Goal: Information Seeking & Learning: Learn about a topic

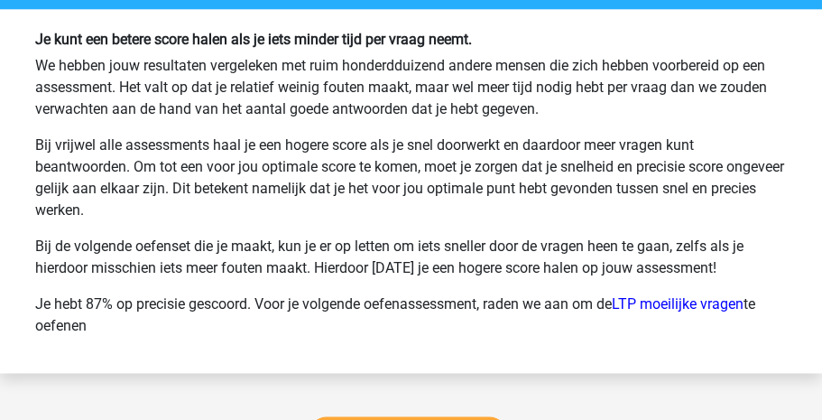
scroll to position [18040, 0]
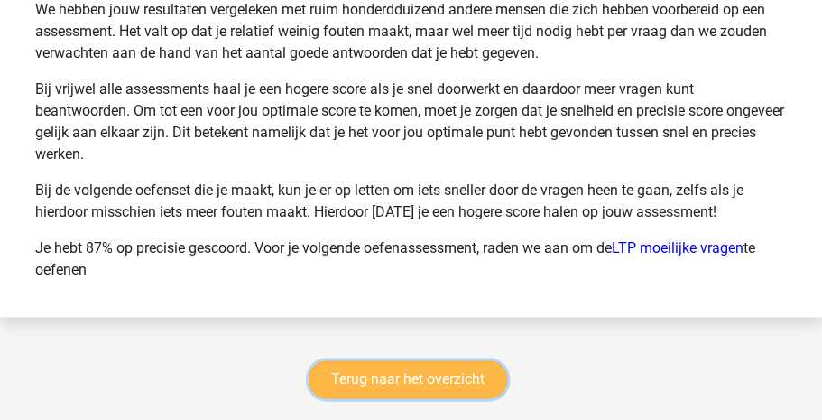
click at [458, 395] on link "Terug naar het overzicht" at bounding box center [408, 379] width 198 height 38
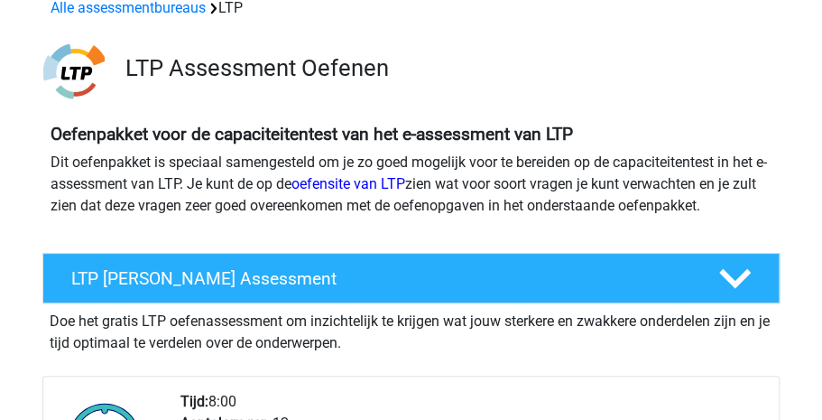
scroll to position [87, 0]
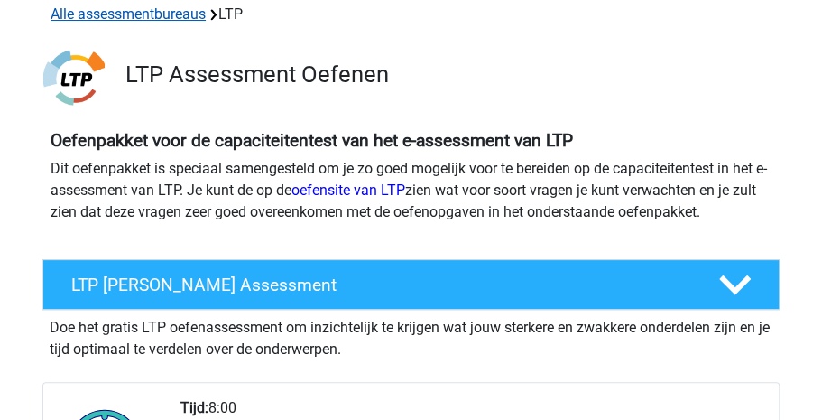
click at [144, 19] on link "Alle assessmentbureaus" at bounding box center [128, 13] width 155 height 17
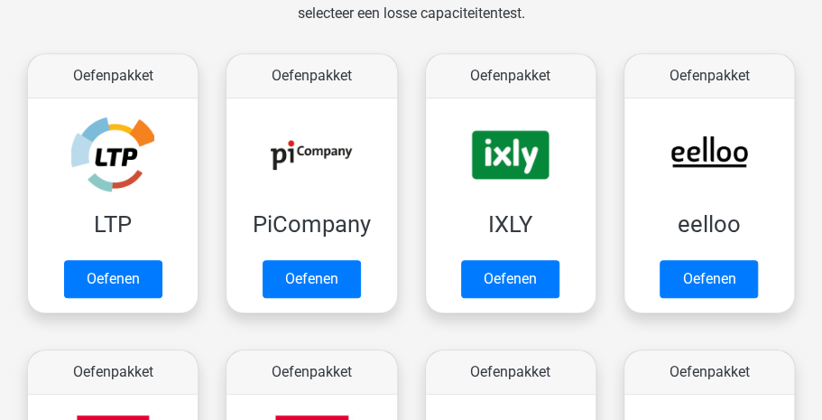
scroll to position [323, 0]
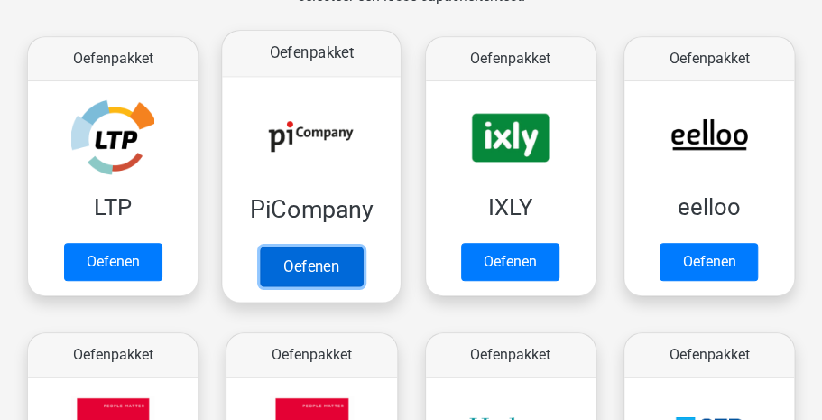
click at [294, 264] on link "Oefenen" at bounding box center [311, 266] width 103 height 40
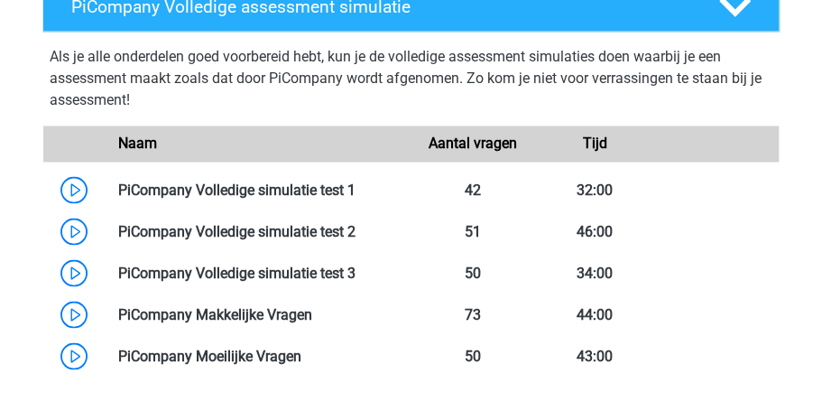
scroll to position [1084, 0]
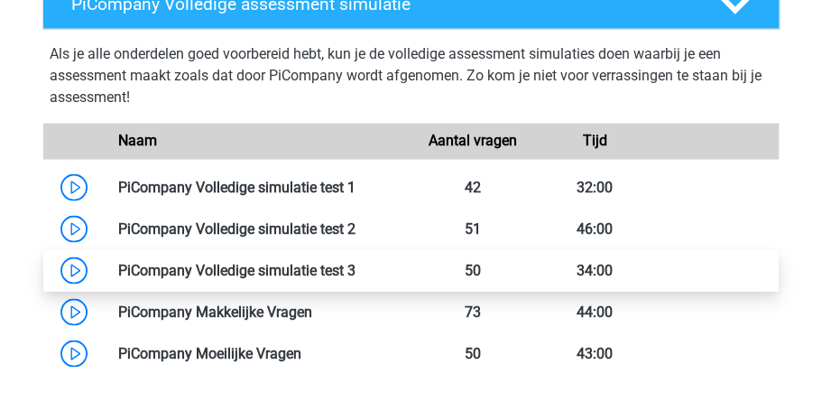
click at [355, 263] on link at bounding box center [355, 269] width 0 height 17
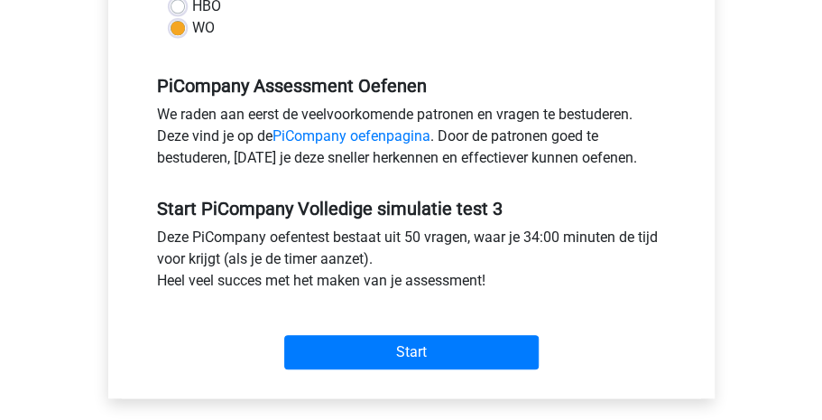
scroll to position [539, 0]
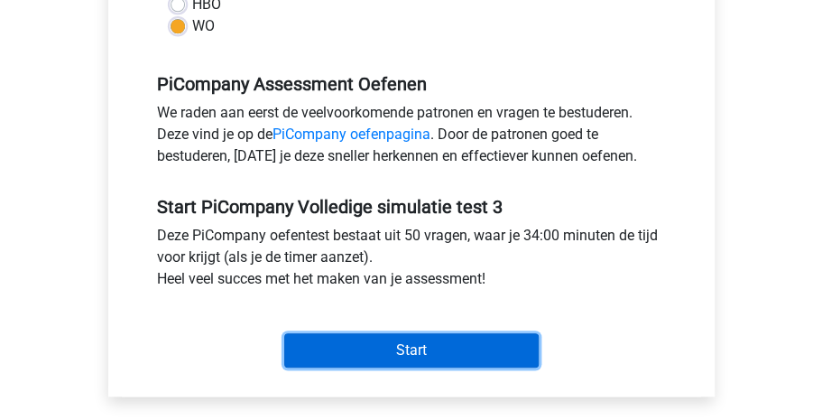
click at [398, 339] on input "Start" at bounding box center [411, 350] width 254 height 34
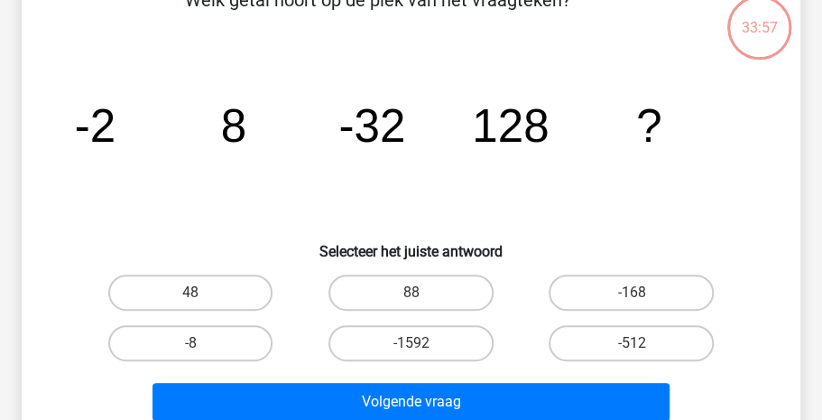
scroll to position [113, 0]
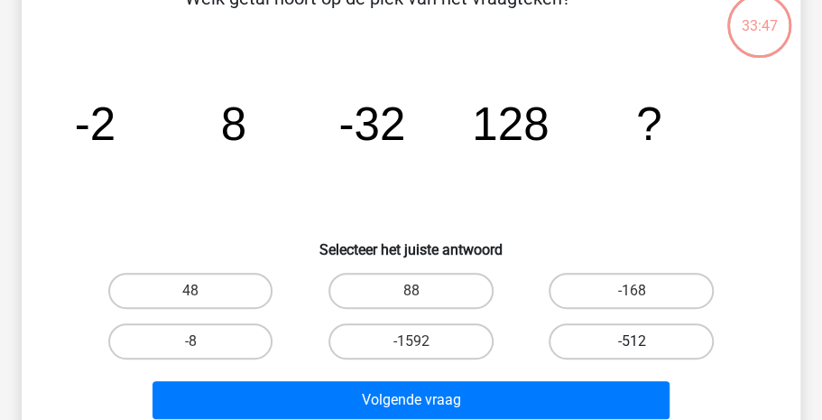
click at [627, 337] on label "-512" at bounding box center [631, 341] width 165 height 36
click at [632, 341] on input "-512" at bounding box center [638, 347] width 12 height 12
radio input "true"
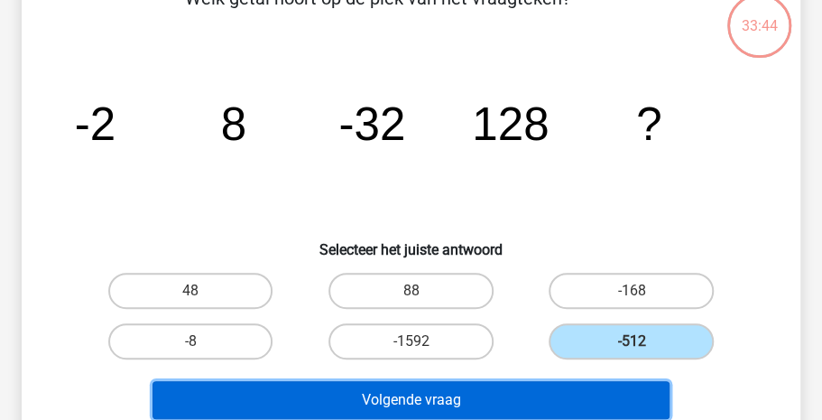
click at [486, 407] on button "Volgende vraag" at bounding box center [411, 400] width 518 height 38
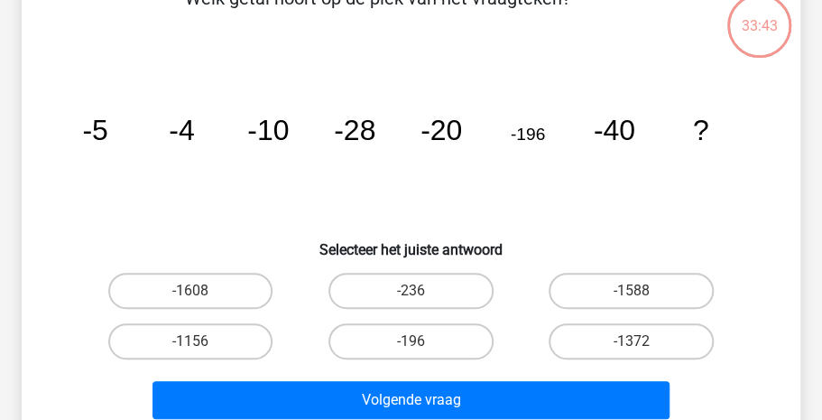
scroll to position [83, 0]
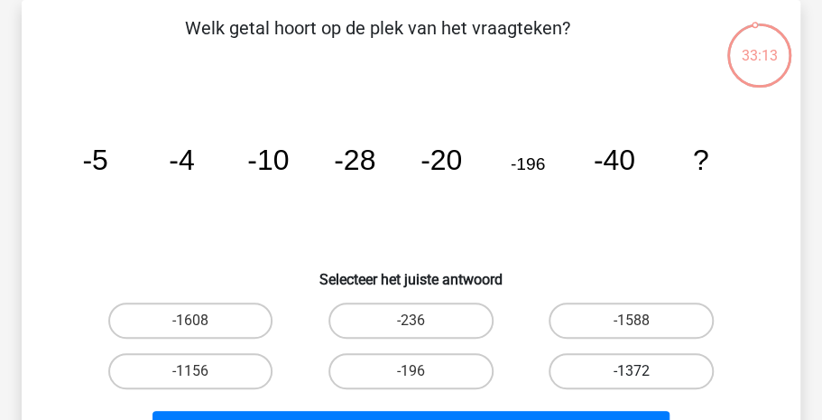
click at [577, 371] on label "-1372" at bounding box center [631, 371] width 165 height 36
click at [632, 371] on input "-1372" at bounding box center [638, 377] width 12 height 12
radio input "true"
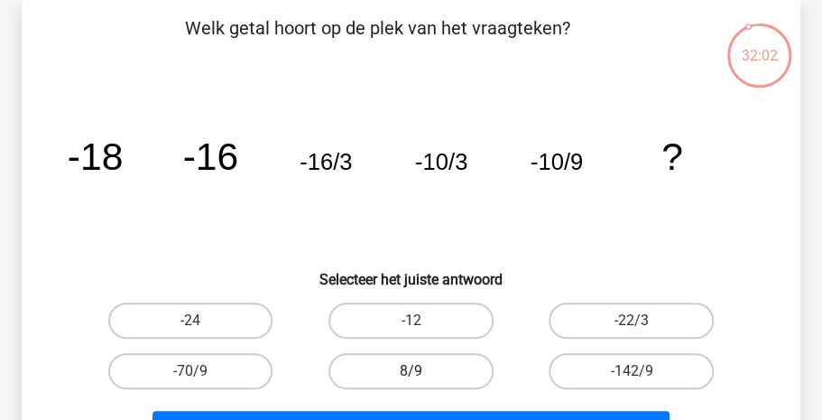
click at [399, 372] on label "8/9" at bounding box center [410, 371] width 165 height 36
click at [411, 372] on input "8/9" at bounding box center [417, 377] width 12 height 12
radio input "true"
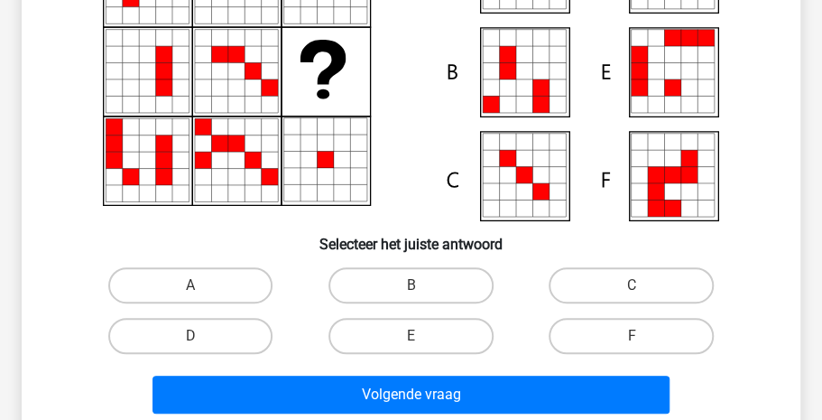
scroll to position [246, 0]
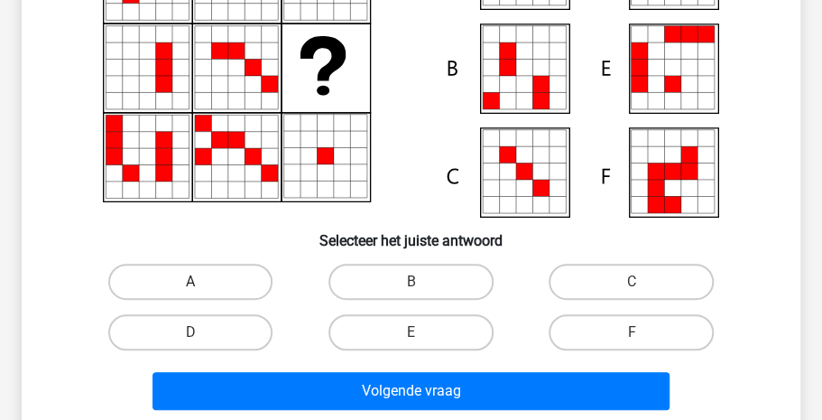
click at [174, 275] on label "A" at bounding box center [190, 281] width 165 height 36
click at [190, 282] on input "A" at bounding box center [196, 288] width 12 height 12
radio input "true"
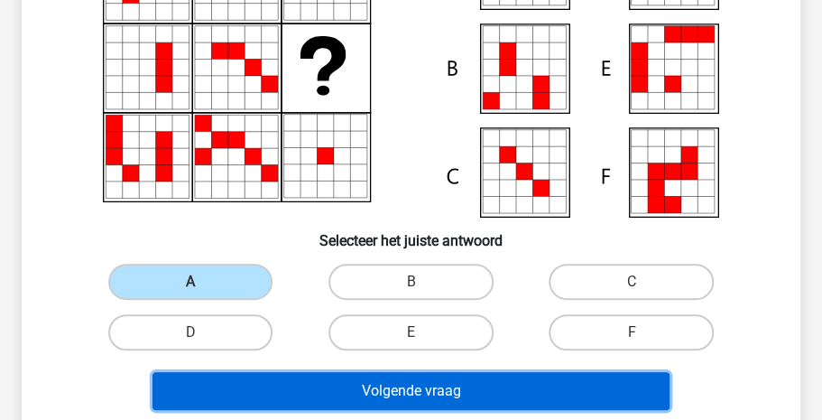
click at [299, 396] on button "Volgende vraag" at bounding box center [411, 391] width 518 height 38
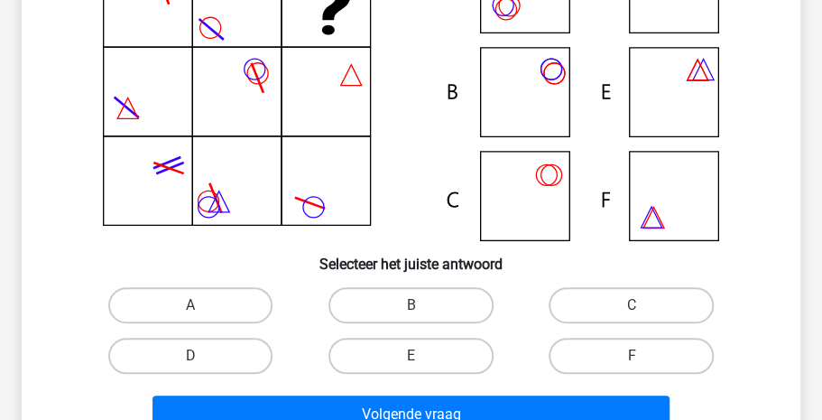
scroll to position [225, 0]
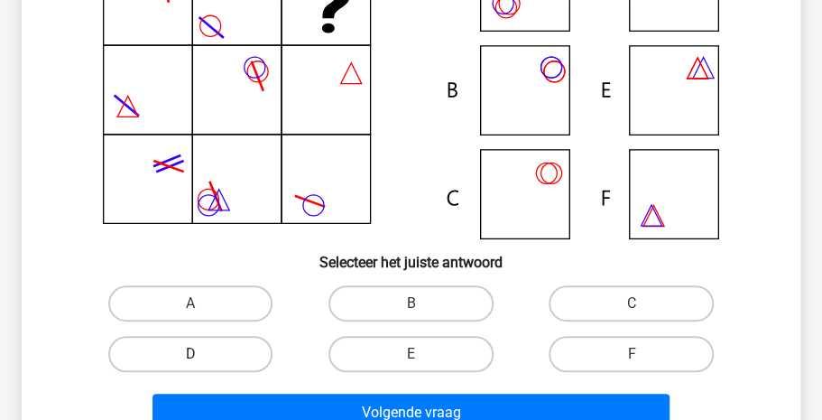
click at [188, 361] on label "D" at bounding box center [190, 354] width 165 height 36
click at [190, 361] on input "D" at bounding box center [196, 360] width 12 height 12
radio input "true"
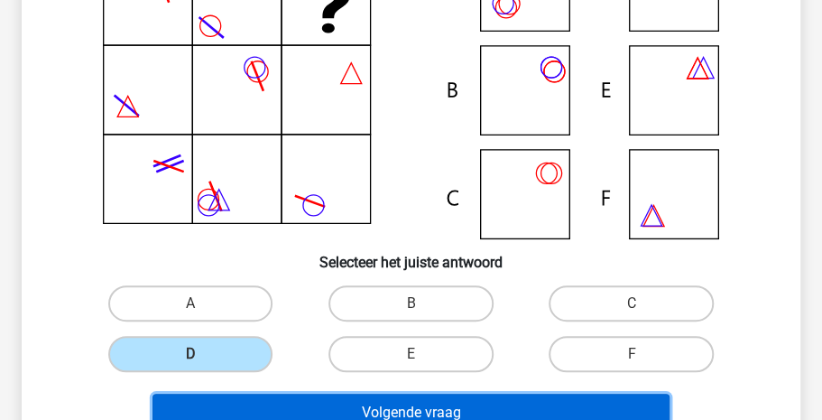
click at [280, 400] on button "Volgende vraag" at bounding box center [411, 412] width 518 height 38
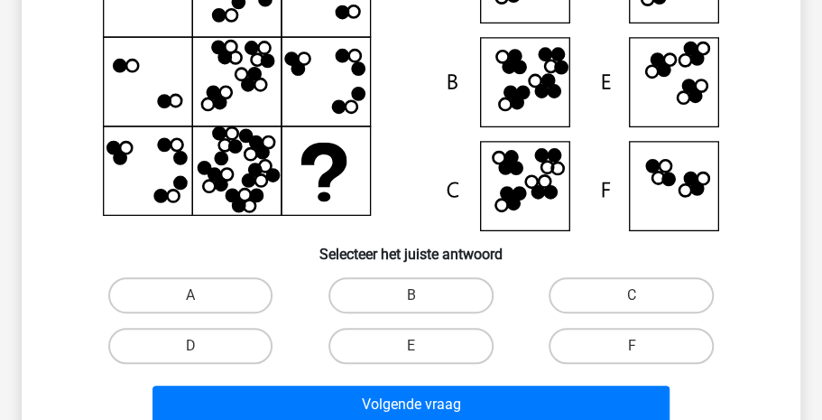
scroll to position [235, 0]
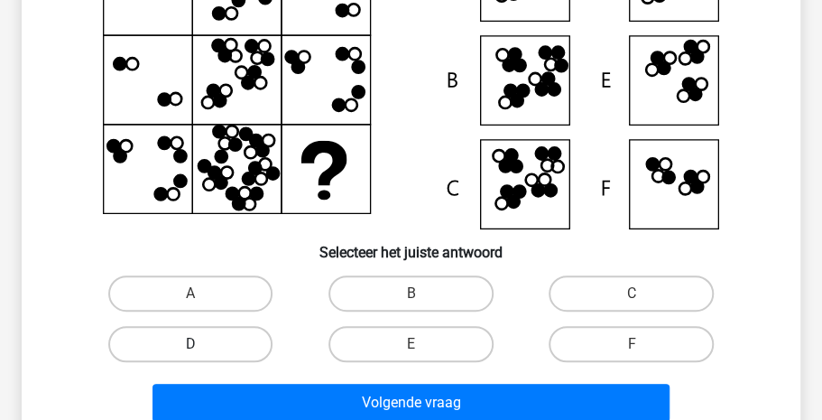
click at [245, 337] on label "D" at bounding box center [190, 344] width 165 height 36
click at [202, 344] on input "D" at bounding box center [196, 350] width 12 height 12
radio input "true"
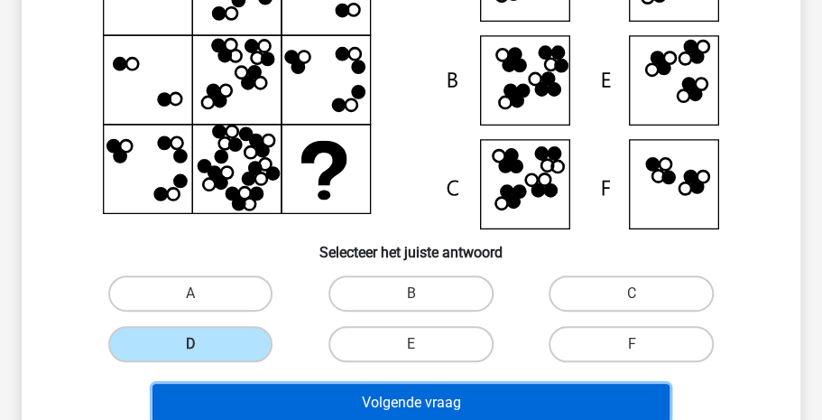
click at [318, 396] on button "Volgende vraag" at bounding box center [411, 402] width 518 height 38
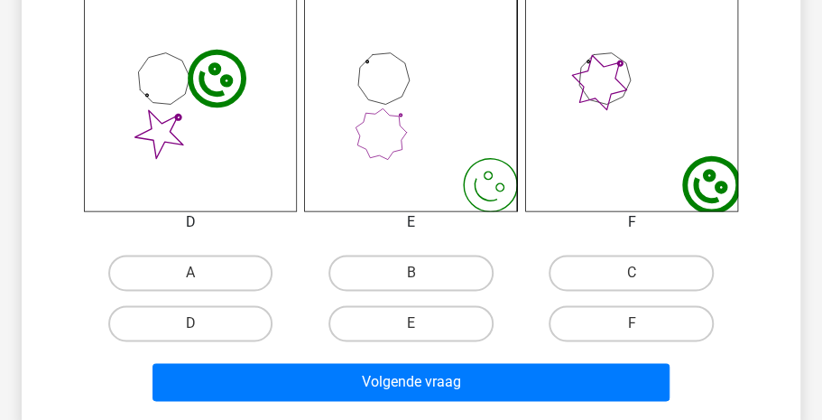
scroll to position [749, 0]
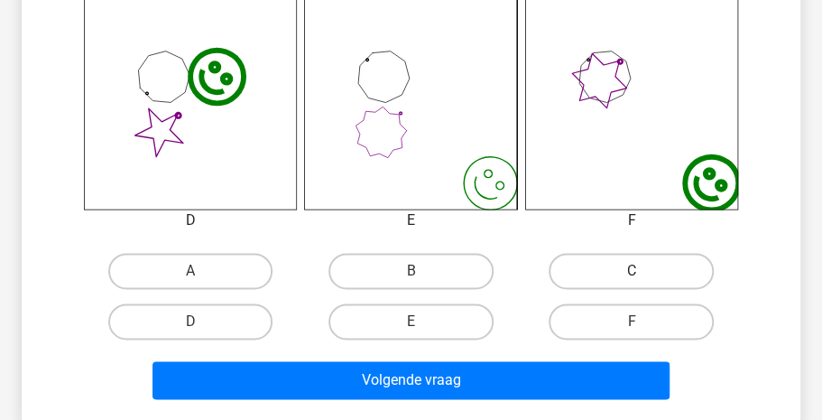
click at [577, 265] on label "C" at bounding box center [631, 271] width 165 height 36
click at [632, 271] on input "C" at bounding box center [638, 277] width 12 height 12
radio input "true"
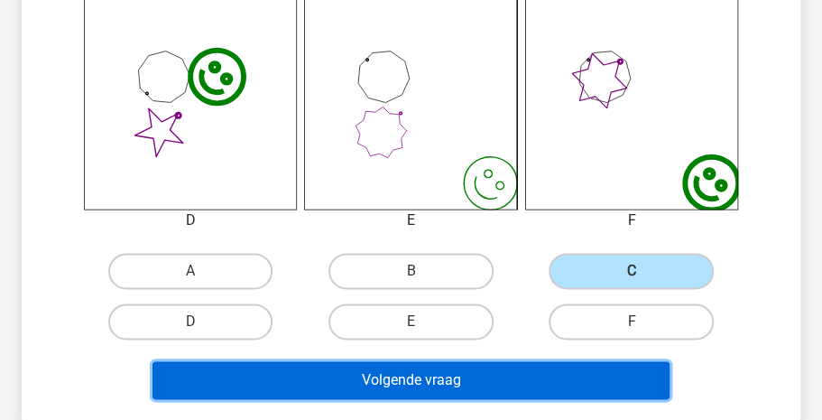
click at [474, 377] on button "Volgende vraag" at bounding box center [411, 380] width 518 height 38
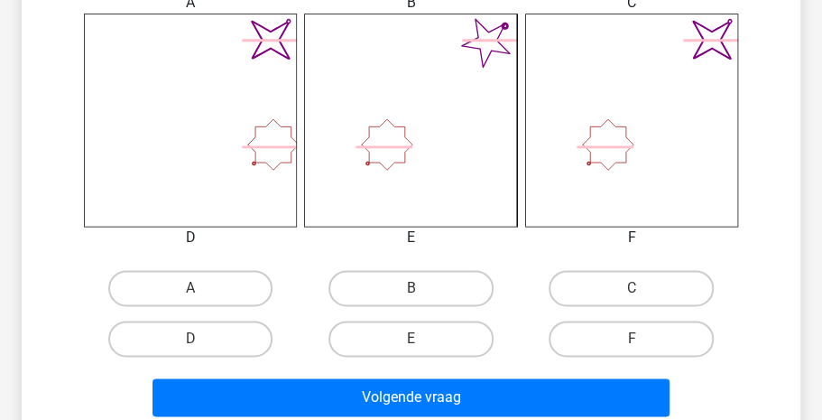
scroll to position [734, 0]
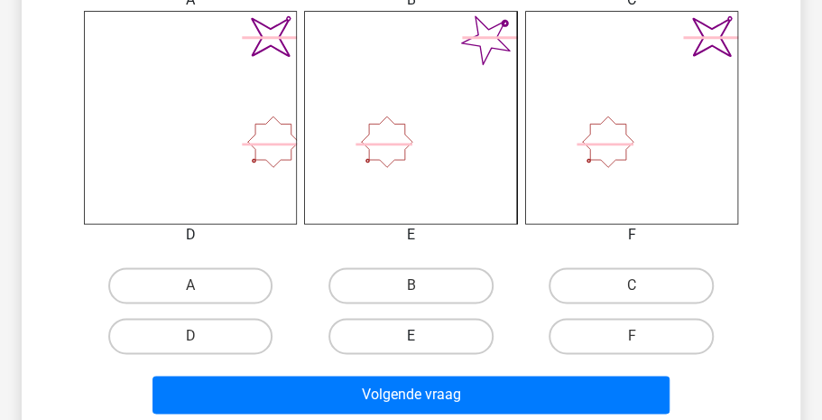
click at [464, 343] on label "E" at bounding box center [410, 336] width 165 height 36
click at [422, 343] on input "E" at bounding box center [417, 342] width 12 height 12
radio input "true"
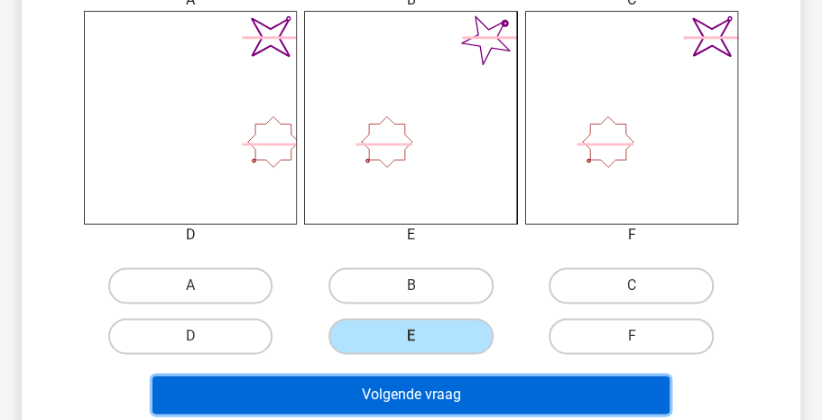
click at [454, 393] on button "Volgende vraag" at bounding box center [411, 394] width 518 height 38
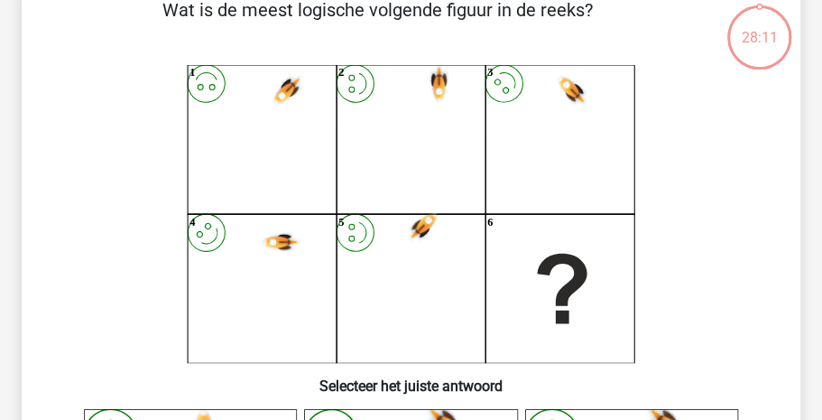
scroll to position [83, 0]
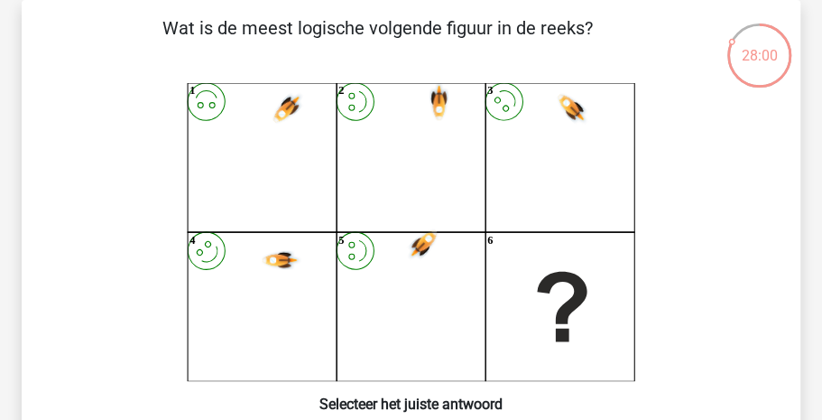
click at [454, 393] on h6 "Selecteer het juiste antwoord" at bounding box center [411, 397] width 721 height 32
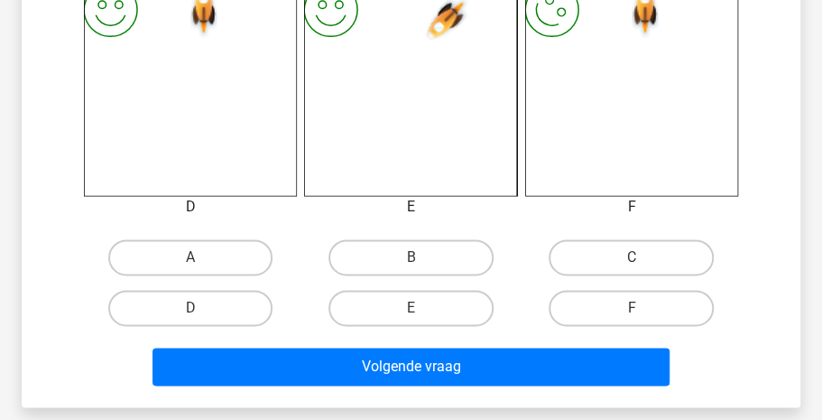
scroll to position [765, 0]
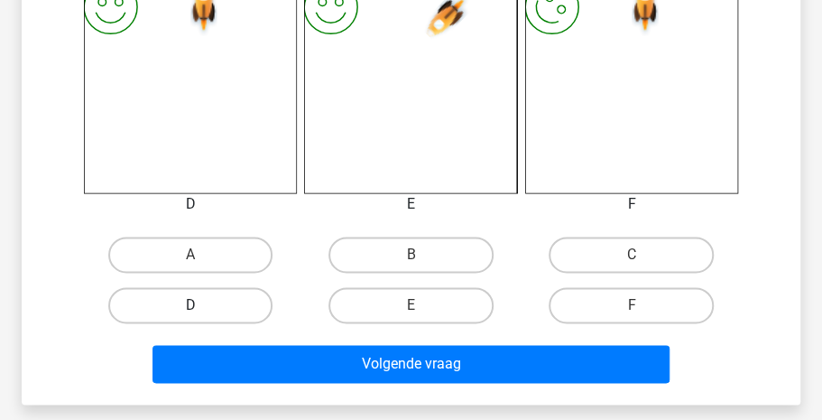
click at [219, 297] on label "D" at bounding box center [190, 305] width 165 height 36
click at [202, 305] on input "D" at bounding box center [196, 311] width 12 height 12
radio input "true"
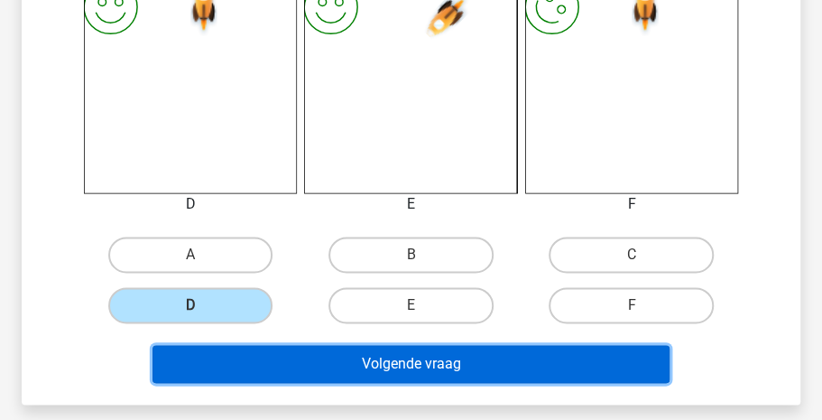
click at [306, 360] on button "Volgende vraag" at bounding box center [411, 364] width 518 height 38
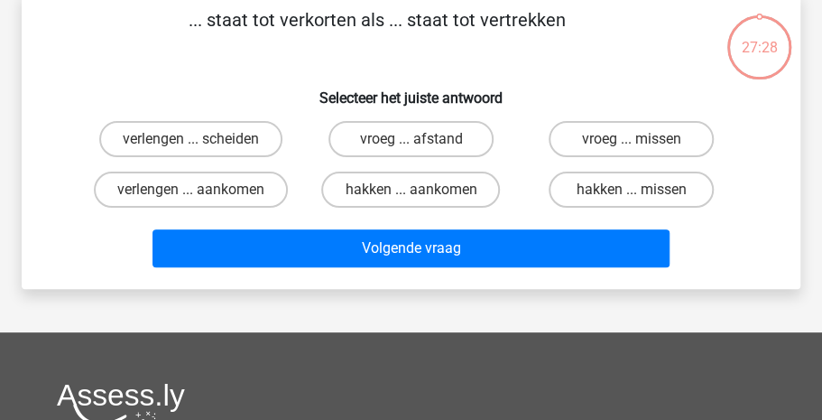
scroll to position [83, 0]
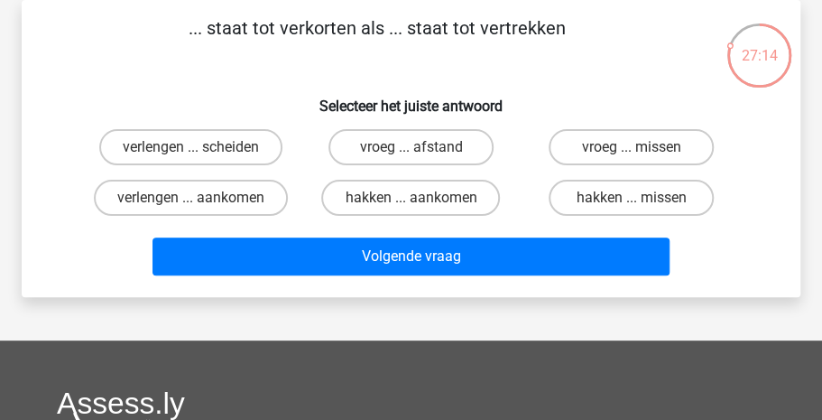
click at [196, 199] on input "verlengen ... aankomen" at bounding box center [196, 204] width 12 height 12
radio input "true"
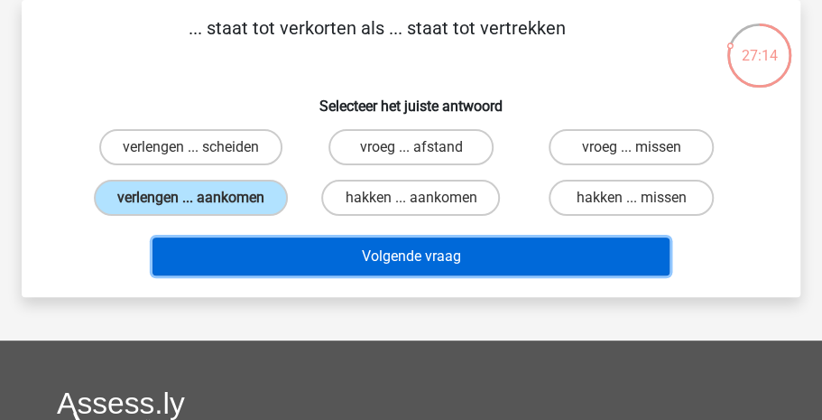
click at [301, 251] on button "Volgende vraag" at bounding box center [411, 256] width 518 height 38
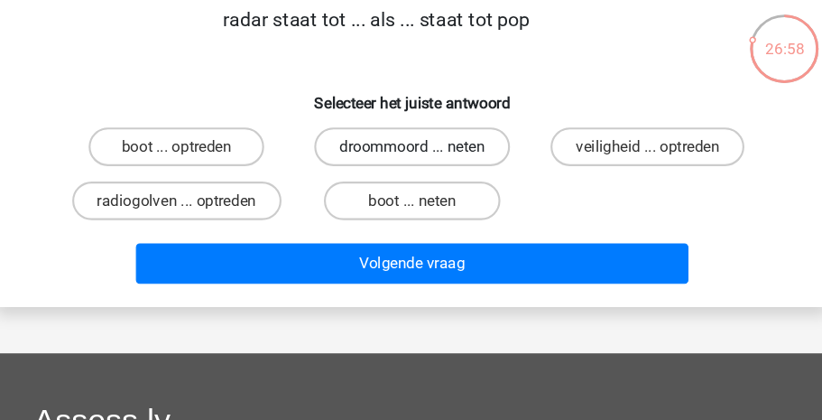
click at [388, 152] on label "droommoord ... neten" at bounding box center [410, 147] width 183 height 36
click at [411, 152] on input "droommoord ... neten" at bounding box center [417, 153] width 12 height 12
radio input "true"
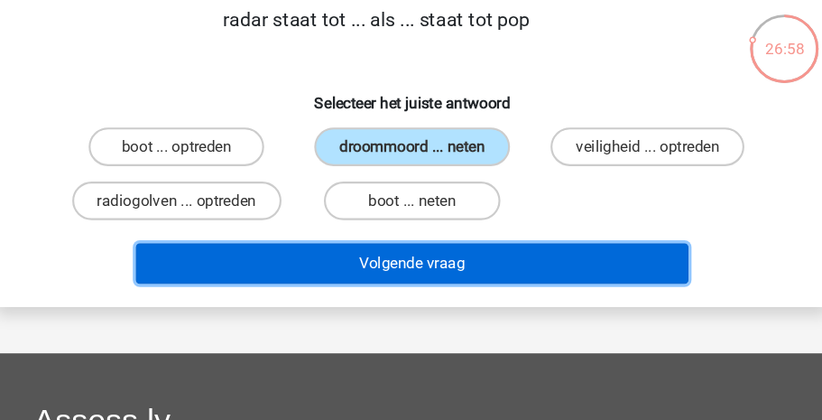
click at [386, 259] on button "Volgende vraag" at bounding box center [411, 256] width 518 height 38
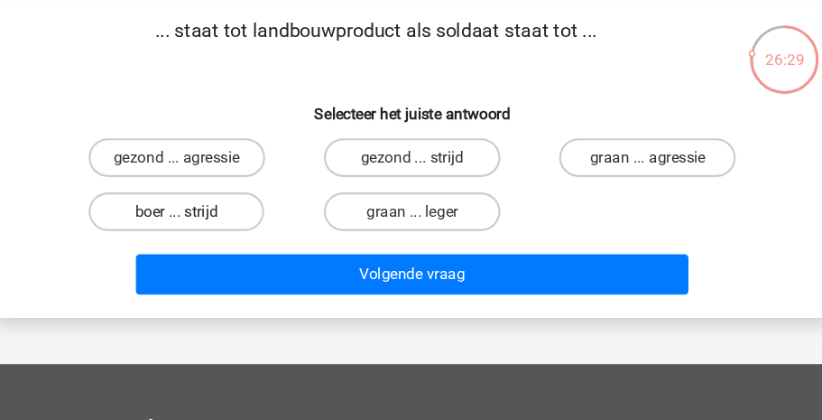
click at [171, 192] on label "boer ... strijd" at bounding box center [190, 198] width 165 height 36
click at [190, 198] on input "boer ... strijd" at bounding box center [196, 204] width 12 height 12
radio input "true"
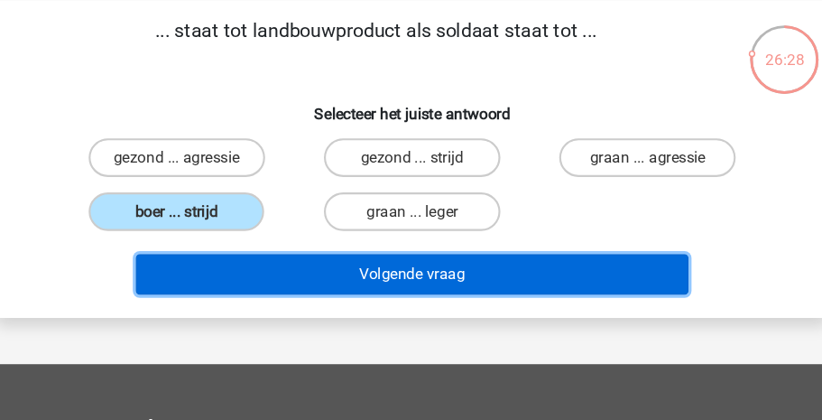
click at [352, 250] on button "Volgende vraag" at bounding box center [411, 256] width 518 height 38
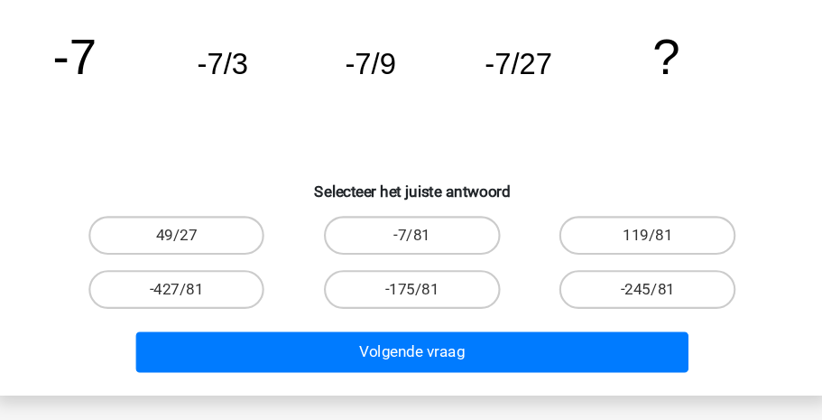
scroll to position [167, 0]
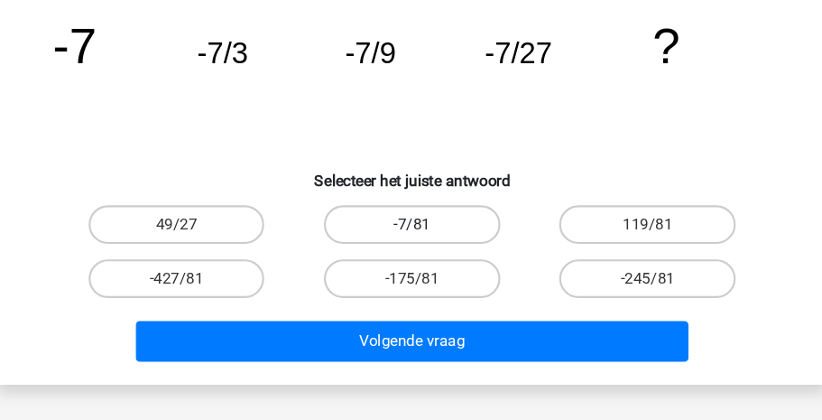
click at [422, 235] on label "-7/81" at bounding box center [410, 236] width 165 height 36
click at [422, 236] on input "-7/81" at bounding box center [417, 242] width 12 height 12
radio input "true"
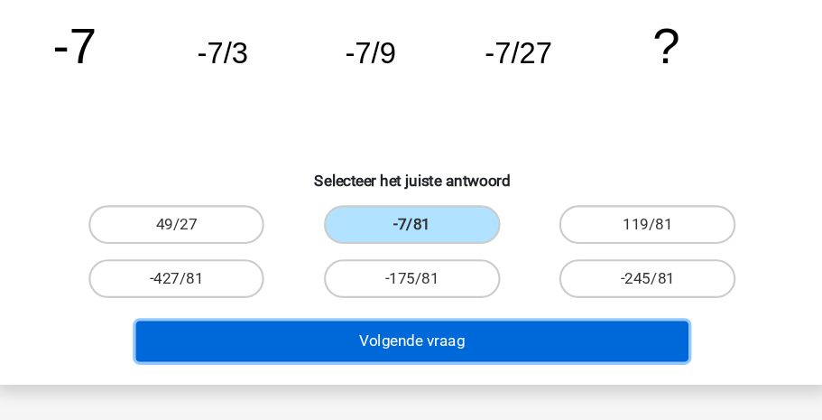
click at [429, 346] on button "Volgende vraag" at bounding box center [411, 346] width 518 height 38
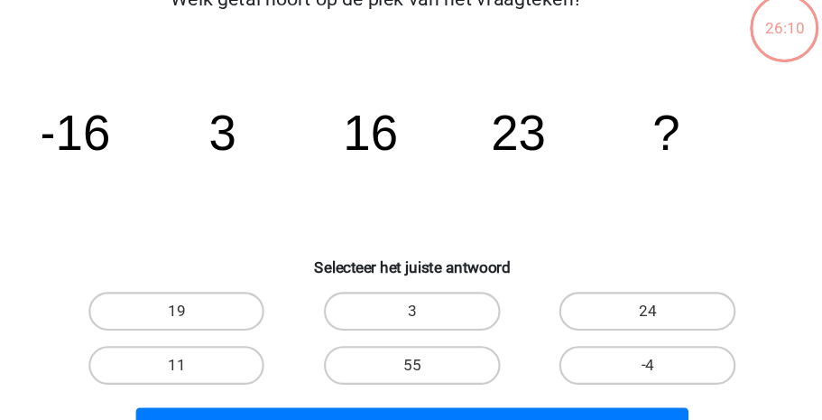
scroll to position [83, 0]
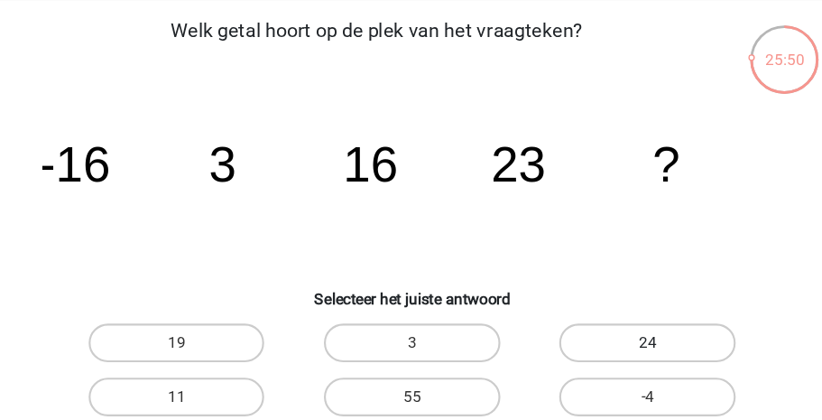
click at [641, 312] on label "24" at bounding box center [631, 320] width 165 height 36
click at [641, 320] on input "24" at bounding box center [638, 326] width 12 height 12
radio input "true"
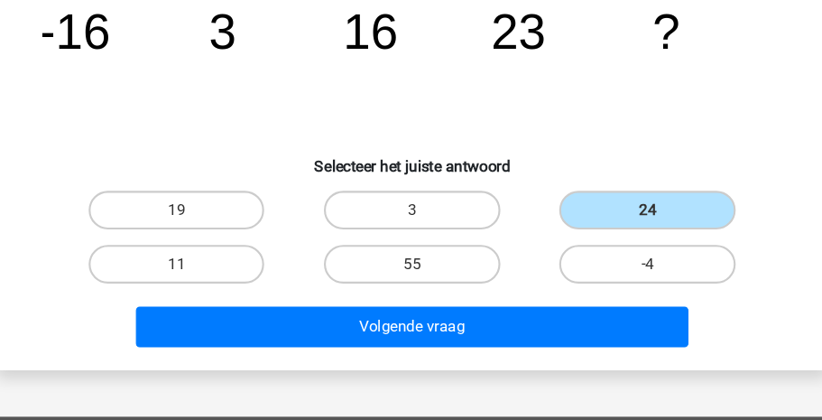
scroll to position [196, 0]
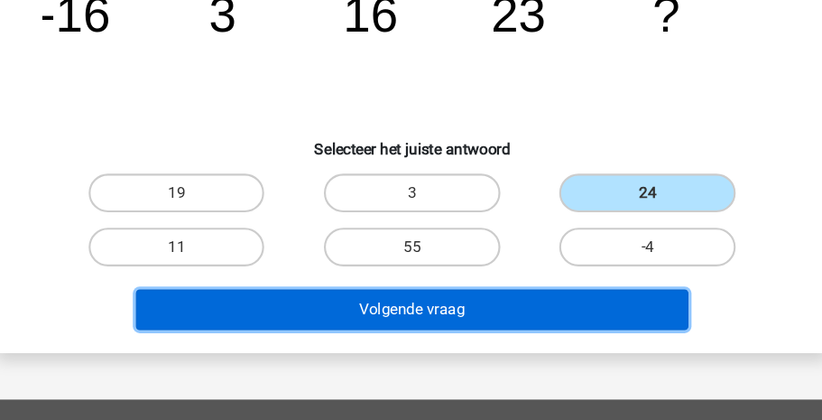
click at [421, 315] on button "Volgende vraag" at bounding box center [411, 316] width 518 height 38
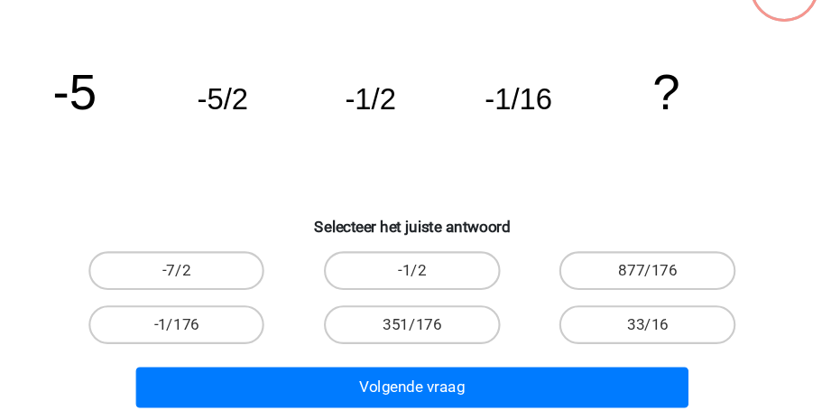
scroll to position [127, 0]
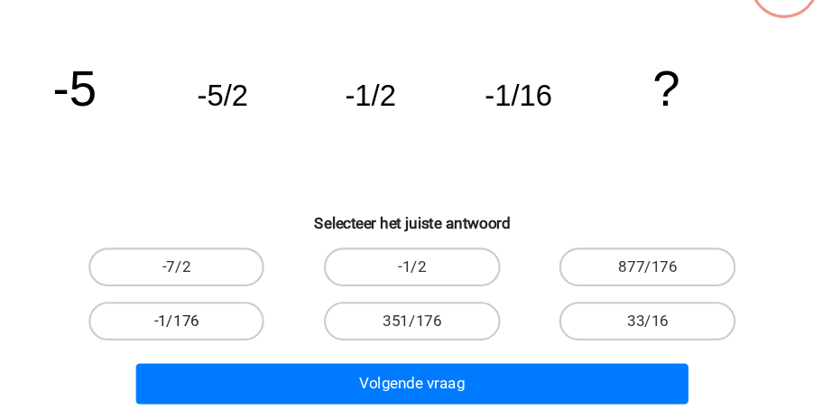
click at [237, 327] on label "-1/176" at bounding box center [190, 327] width 165 height 36
click at [202, 327] on input "-1/176" at bounding box center [196, 333] width 12 height 12
radio input "true"
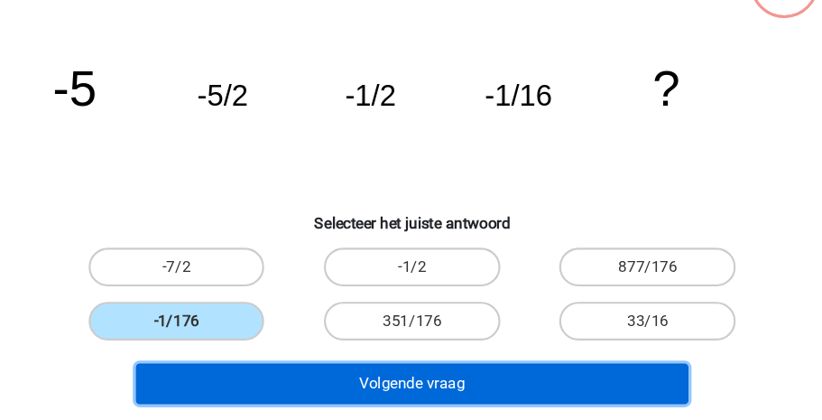
click at [383, 391] on button "Volgende vraag" at bounding box center [411, 385] width 518 height 38
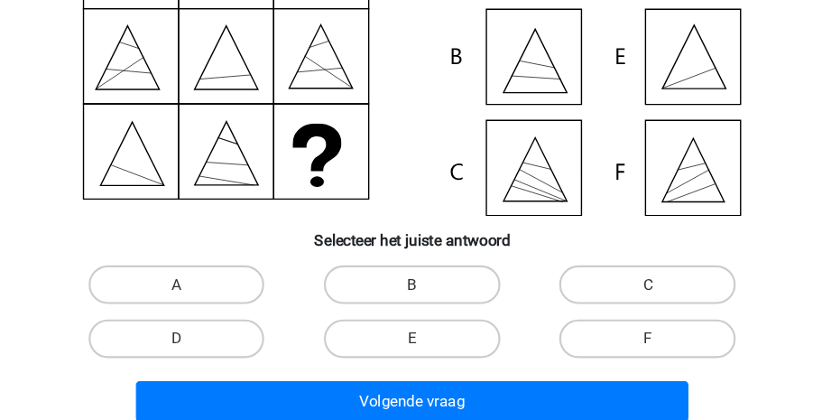
scroll to position [239, 0]
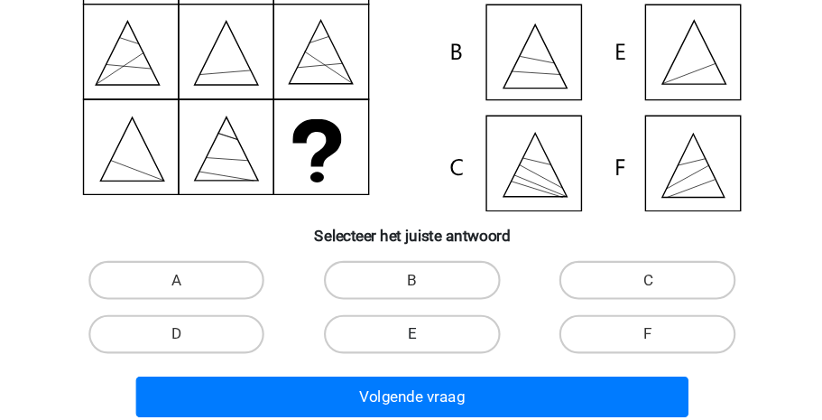
click at [425, 325] on label "E" at bounding box center [410, 339] width 165 height 36
click at [422, 339] on input "E" at bounding box center [417, 345] width 12 height 12
radio input "true"
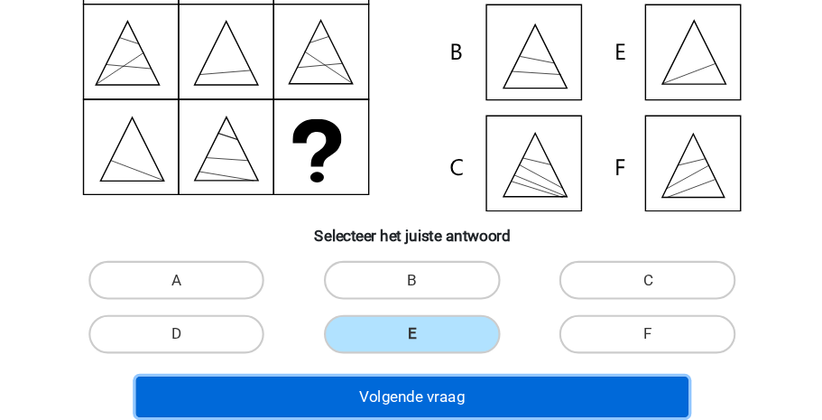
click at [415, 384] on button "Volgende vraag" at bounding box center [411, 398] width 518 height 38
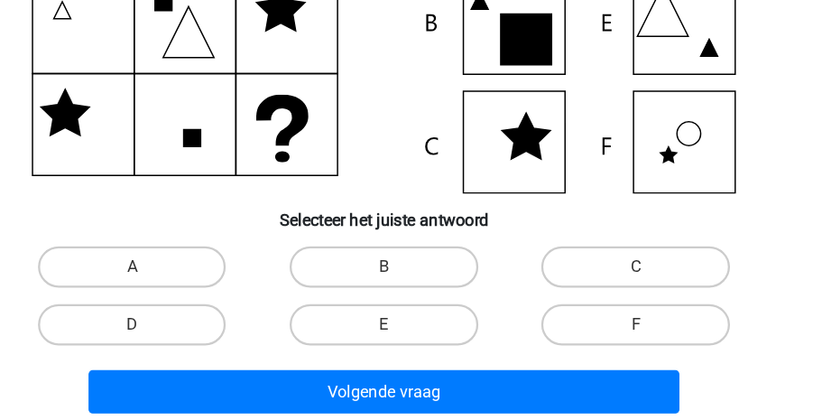
scroll to position [245, 0]
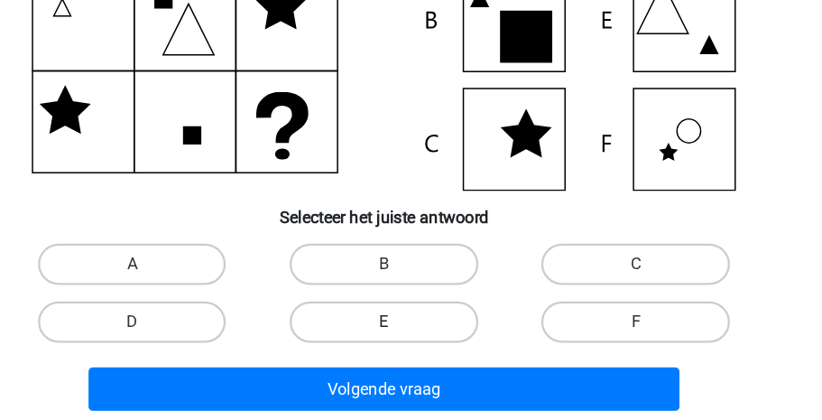
click at [436, 343] on label "E" at bounding box center [410, 334] width 165 height 36
click at [422, 343] on input "E" at bounding box center [417, 340] width 12 height 12
radio input "true"
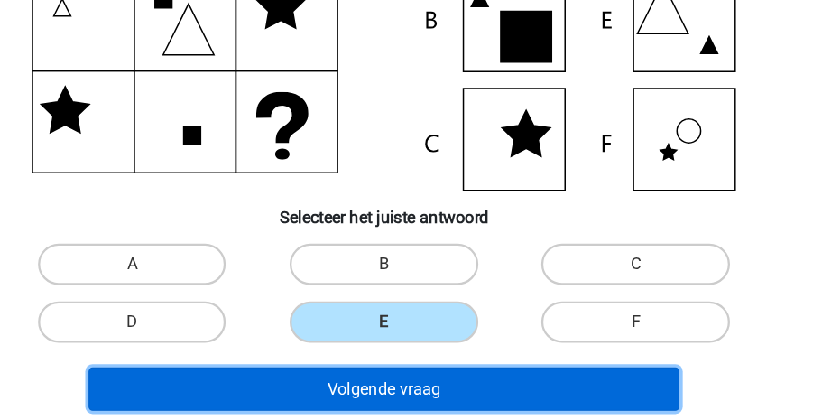
click at [434, 380] on button "Volgende vraag" at bounding box center [411, 393] width 518 height 38
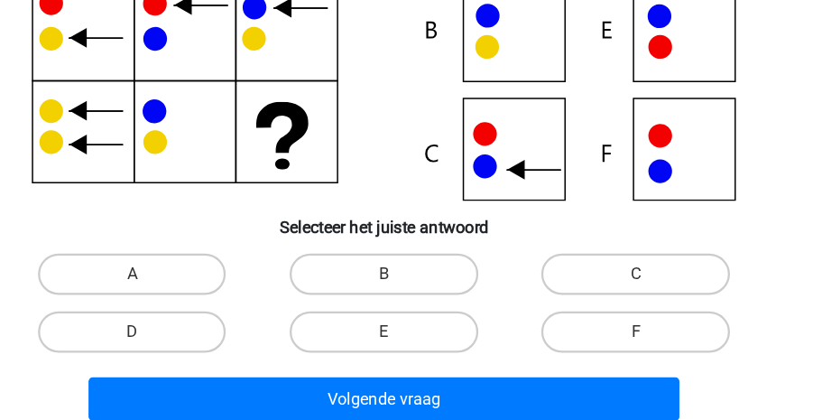
scroll to position [256, 0]
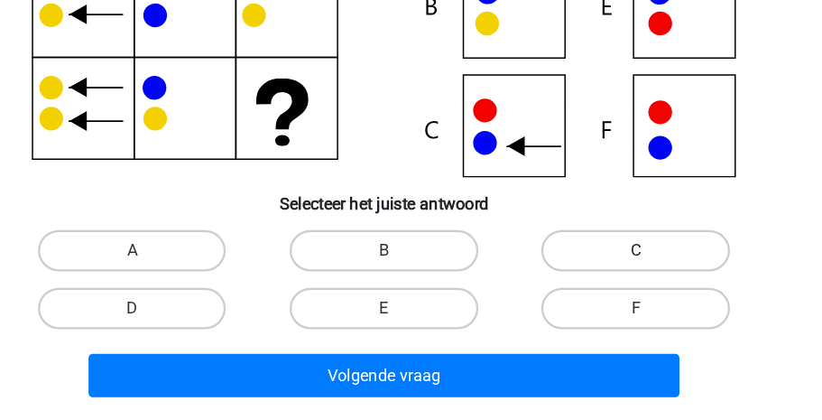
click at [598, 259] on label "C" at bounding box center [631, 272] width 165 height 36
click at [632, 272] on input "C" at bounding box center [638, 278] width 12 height 12
radio input "true"
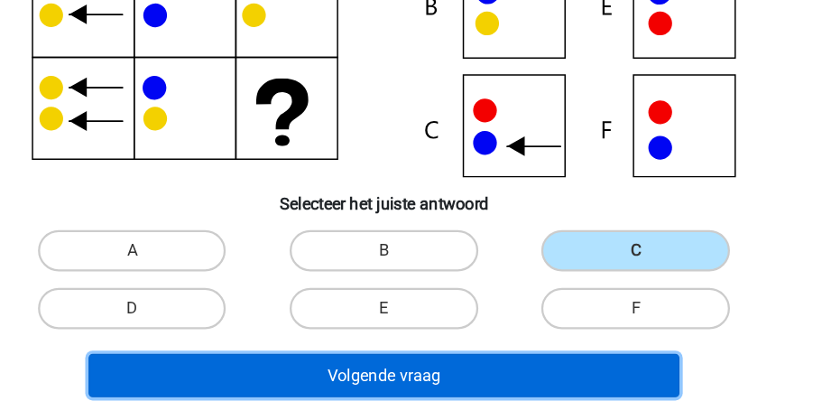
click at [495, 368] on button "Volgende vraag" at bounding box center [411, 381] width 518 height 38
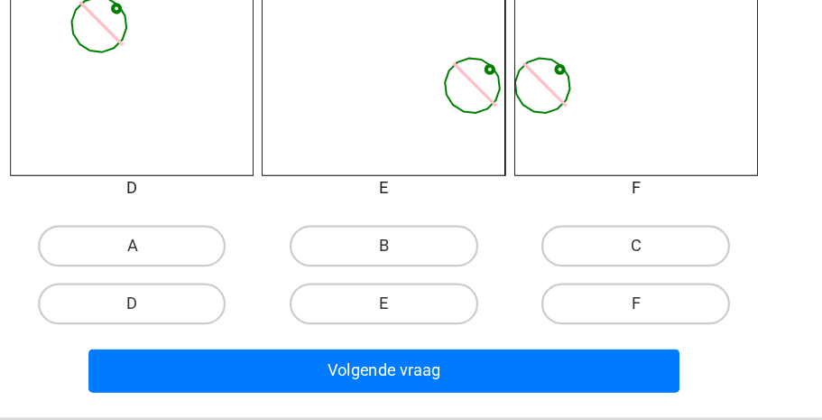
scroll to position [762, 0]
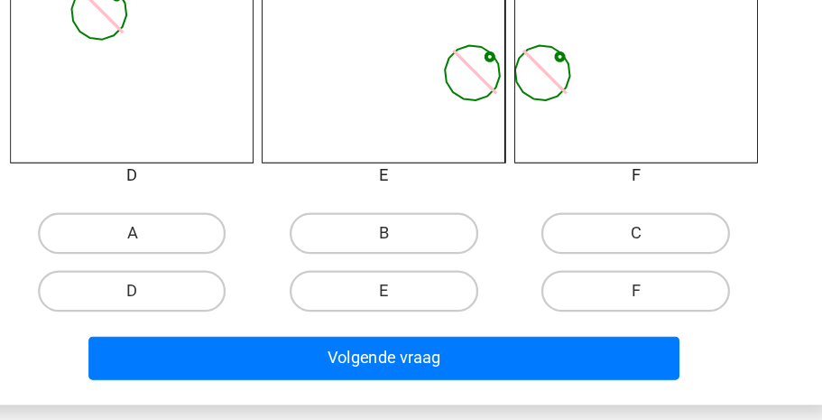
click at [690, 283] on div "F" at bounding box center [631, 307] width 220 height 51
click at [674, 307] on label "F" at bounding box center [631, 307] width 165 height 36
click at [643, 307] on input "F" at bounding box center [638, 313] width 12 height 12
radio input "true"
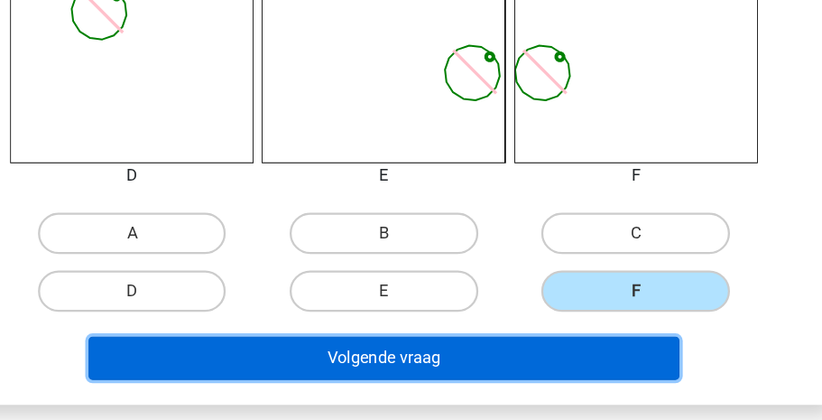
click at [595, 360] on button "Volgende vraag" at bounding box center [411, 365] width 518 height 38
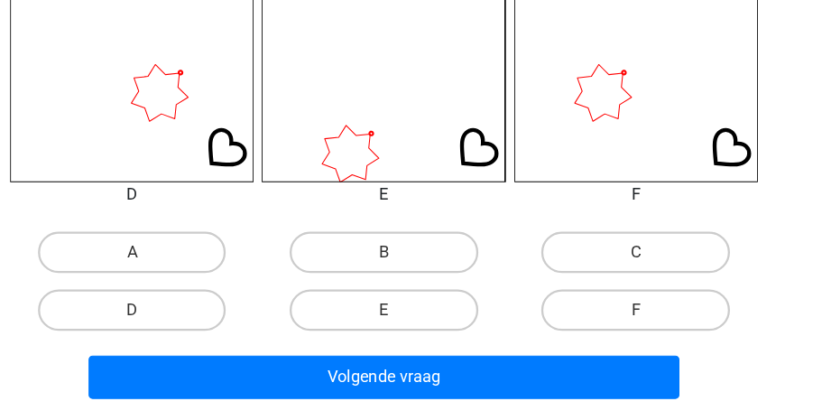
scroll to position [757, 0]
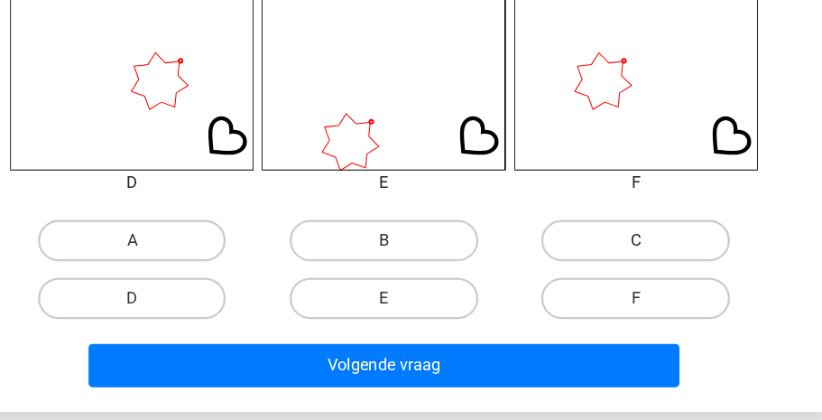
click at [641, 259] on label "C" at bounding box center [631, 263] width 165 height 36
click at [641, 263] on input "C" at bounding box center [638, 269] width 12 height 12
radio input "true"
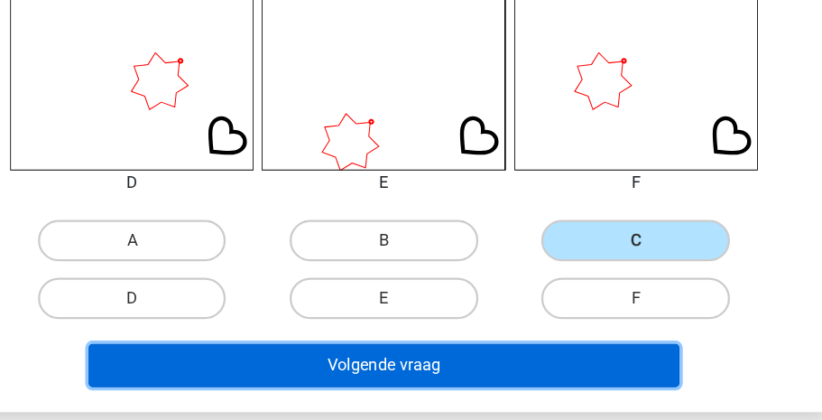
click at [503, 366] on button "Volgende vraag" at bounding box center [411, 372] width 518 height 38
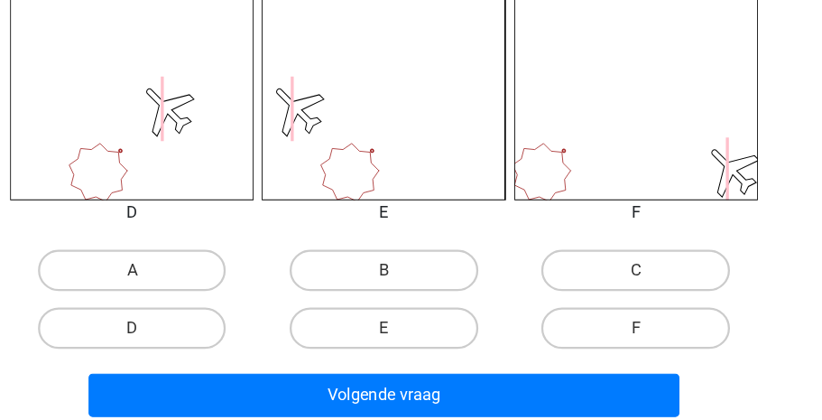
scroll to position [735, 0]
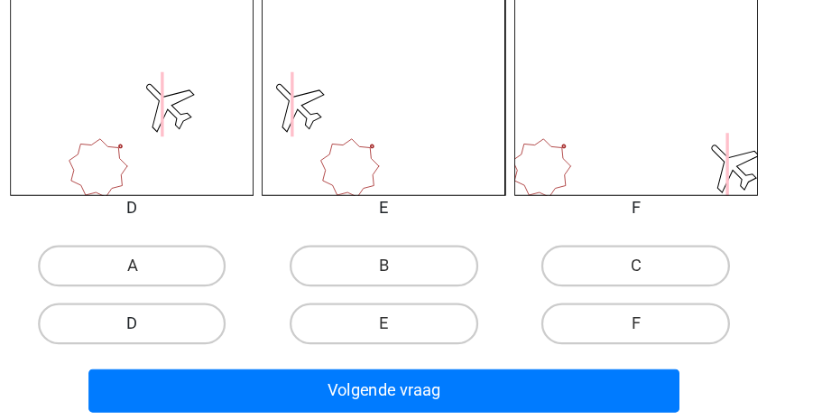
click at [203, 338] on label "D" at bounding box center [190, 335] width 165 height 36
click at [202, 338] on input "D" at bounding box center [196, 341] width 12 height 12
radio input "true"
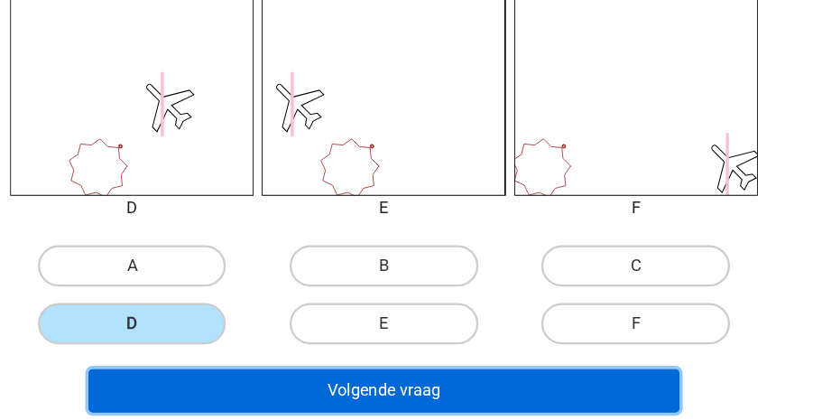
click at [320, 409] on button "Volgende vraag" at bounding box center [411, 393] width 518 height 38
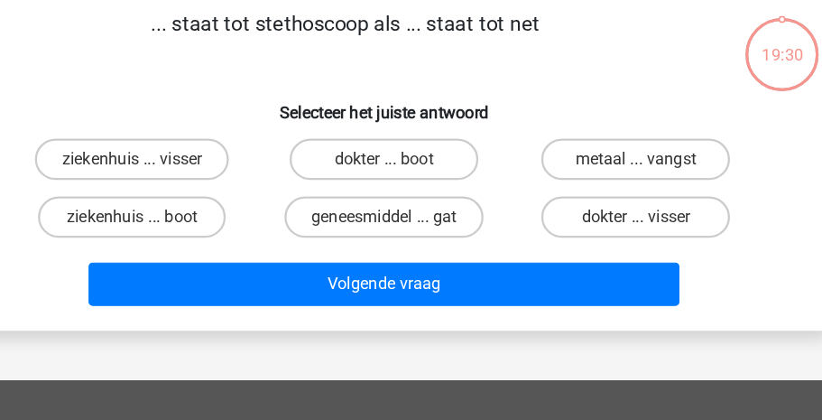
scroll to position [83, 0]
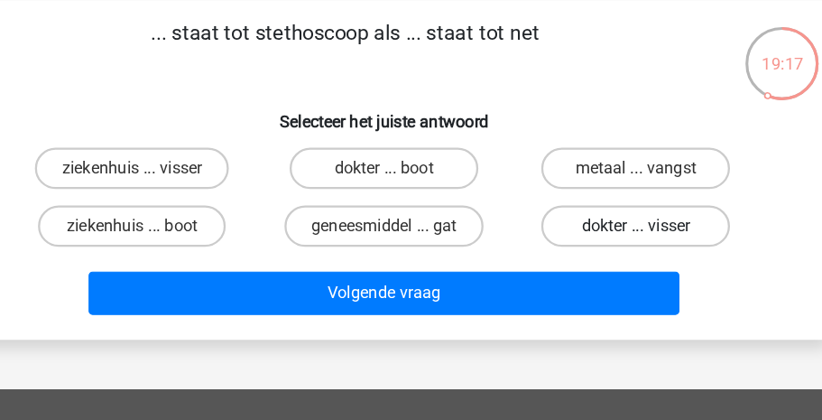
click at [589, 186] on label "dokter ... visser" at bounding box center [631, 198] width 165 height 36
click at [632, 198] on input "dokter ... visser" at bounding box center [638, 204] width 12 height 12
radio input "true"
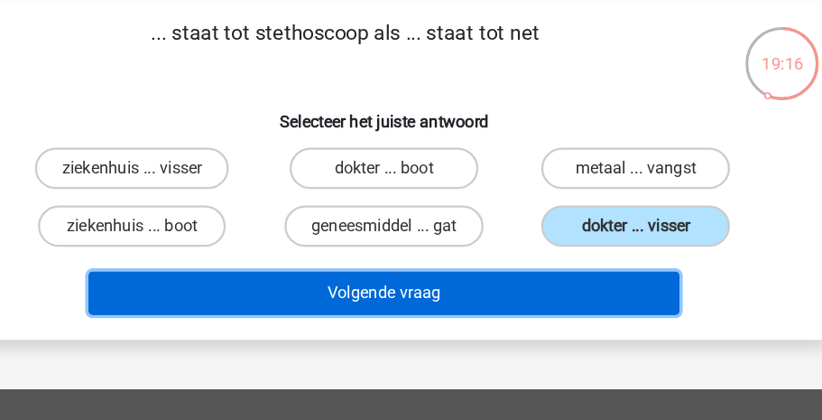
click at [471, 248] on button "Volgende vraag" at bounding box center [411, 256] width 518 height 38
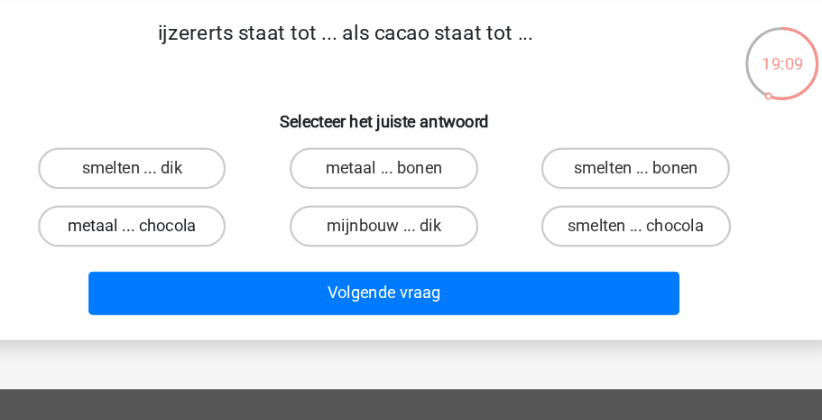
click at [177, 197] on label "metaal ... chocola" at bounding box center [190, 198] width 165 height 36
click at [190, 198] on input "metaal ... chocola" at bounding box center [196, 204] width 12 height 12
radio input "true"
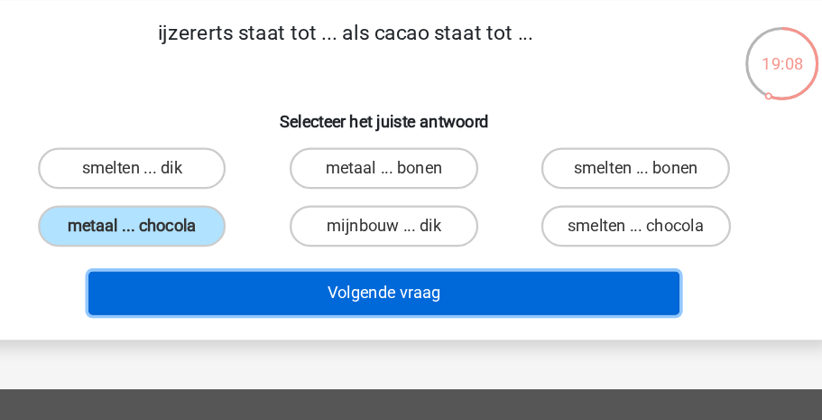
click at [272, 259] on button "Volgende vraag" at bounding box center [411, 256] width 518 height 38
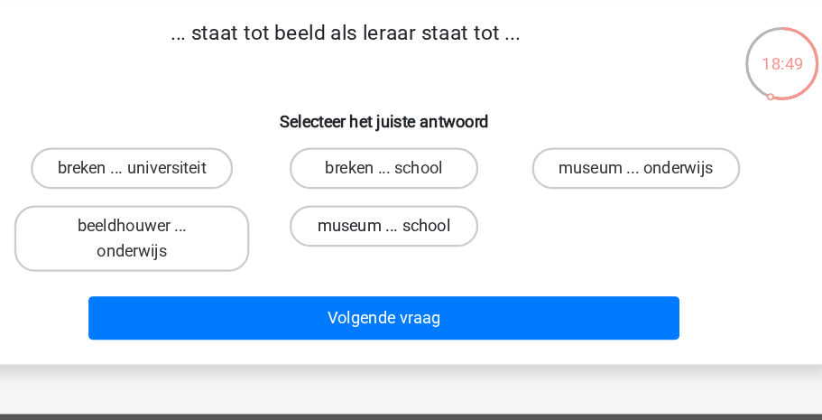
click at [372, 202] on label "museum ... school" at bounding box center [410, 198] width 165 height 36
click at [411, 202] on input "museum ... school" at bounding box center [417, 204] width 12 height 12
radio input "true"
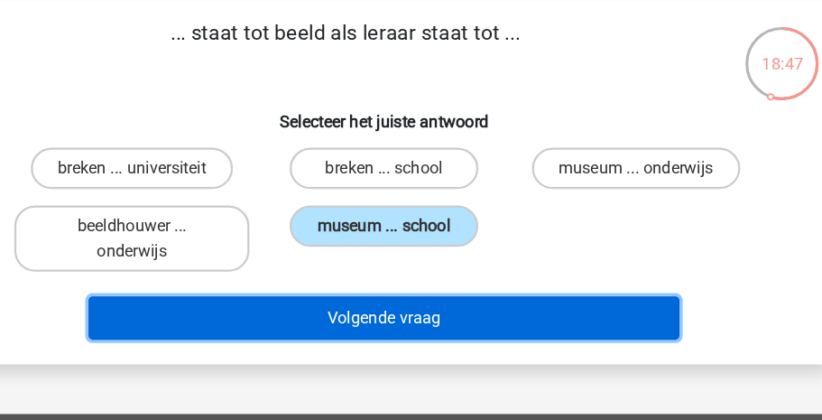
click at [368, 293] on button "Volgende vraag" at bounding box center [411, 278] width 518 height 38
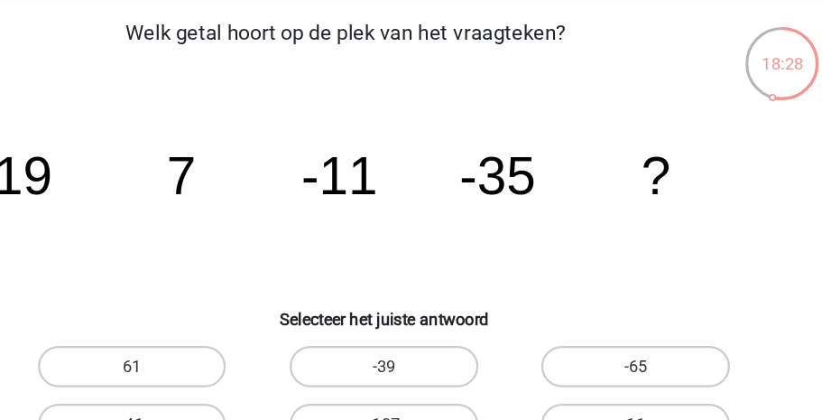
click at [639, 325] on input "-65" at bounding box center [638, 326] width 12 height 12
radio input "true"
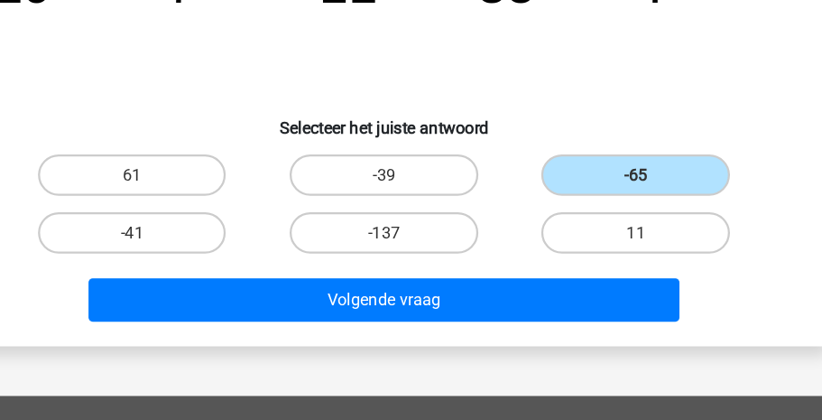
scroll to position [206, 0]
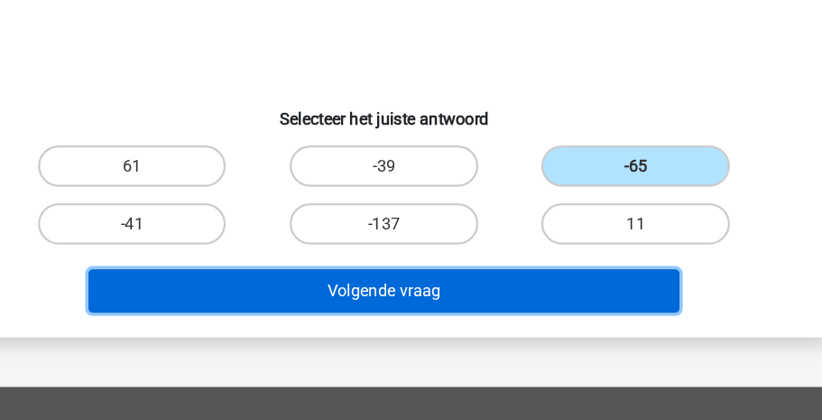
click at [517, 317] on button "Volgende vraag" at bounding box center [411, 307] width 518 height 38
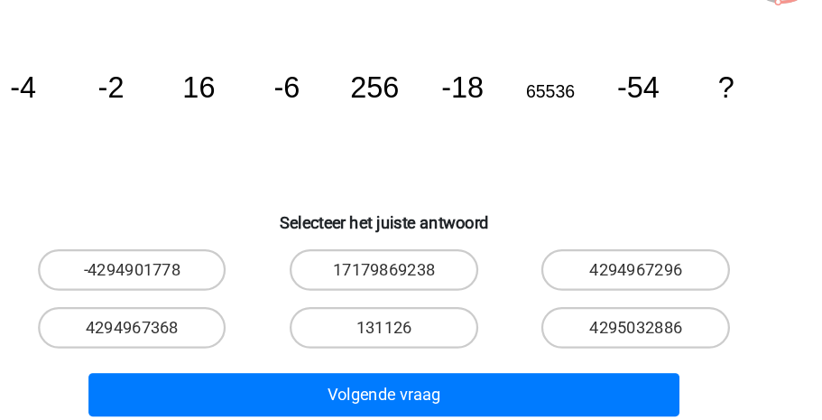
scroll to position [116, 0]
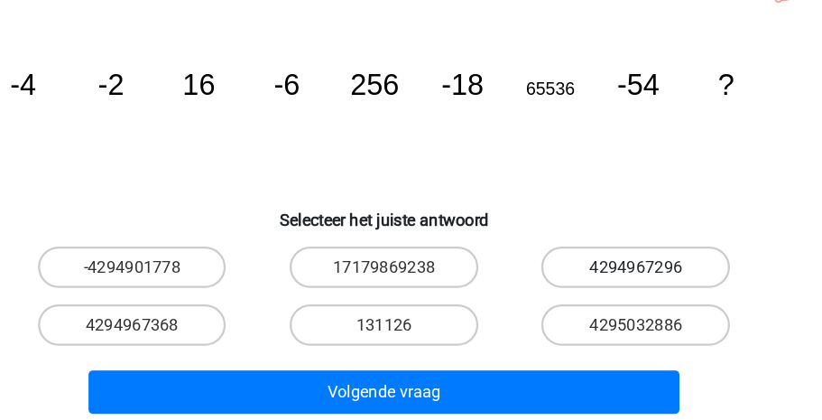
click at [614, 284] on label "4294967296" at bounding box center [631, 286] width 165 height 36
click at [632, 286] on input "4294967296" at bounding box center [638, 292] width 12 height 12
radio input "true"
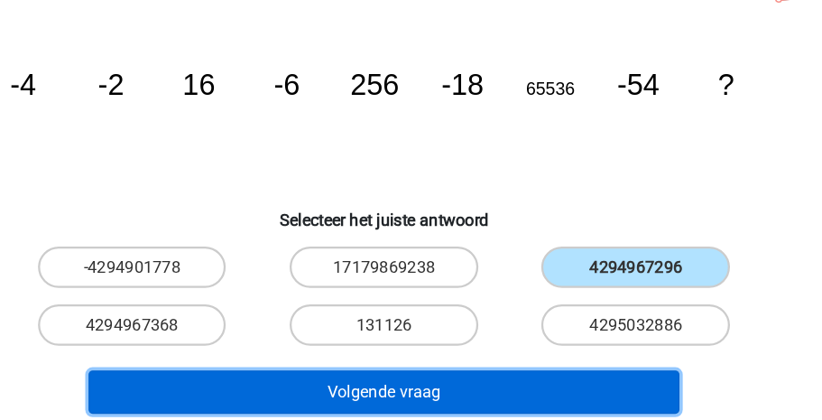
click at [401, 394] on button "Volgende vraag" at bounding box center [411, 395] width 518 height 38
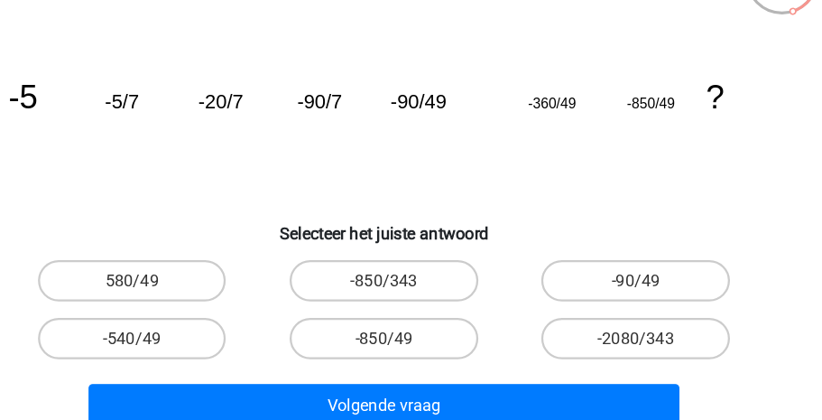
scroll to position [106, 0]
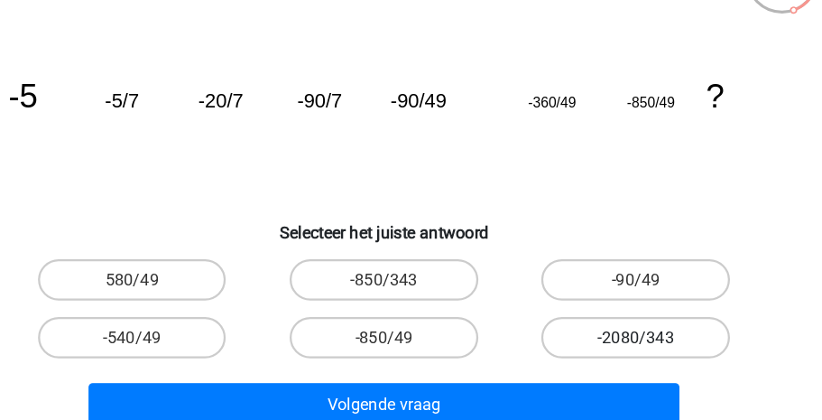
click at [619, 340] on label "-2080/343" at bounding box center [631, 347] width 165 height 36
click at [632, 347] on input "-2080/343" at bounding box center [638, 353] width 12 height 12
radio input "true"
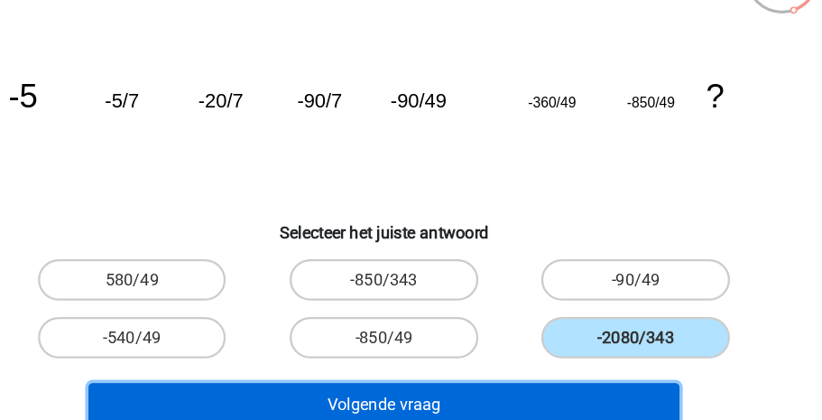
click at [571, 396] on button "Volgende vraag" at bounding box center [411, 406] width 518 height 38
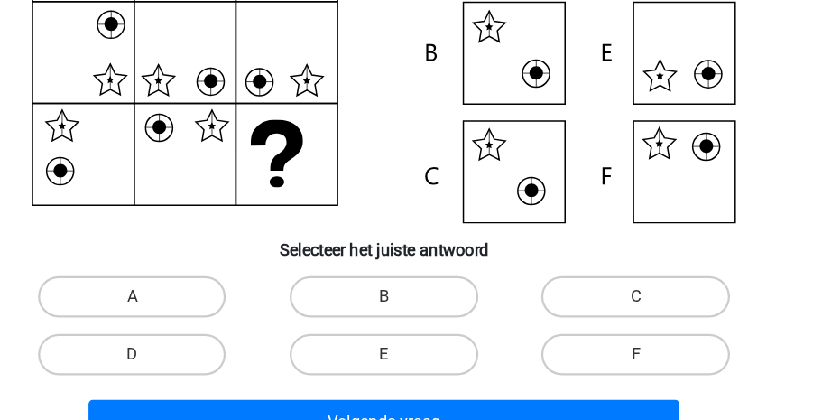
scroll to position [221, 0]
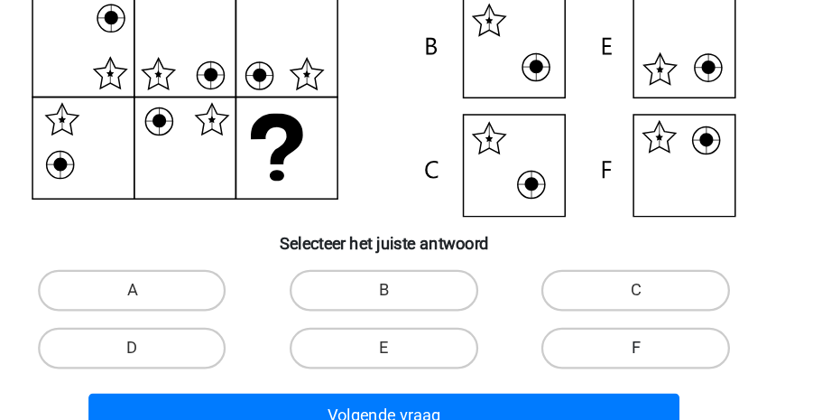
click at [643, 354] on label "F" at bounding box center [631, 356] width 165 height 36
click at [643, 356] on input "F" at bounding box center [638, 362] width 12 height 12
radio input "true"
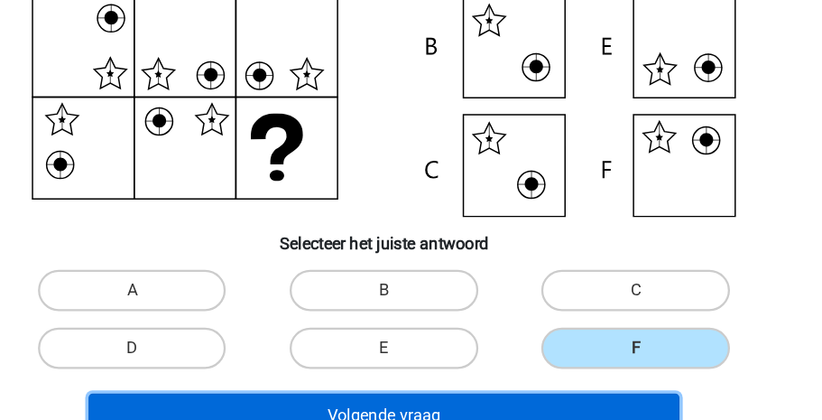
click at [531, 410] on button "Volgende vraag" at bounding box center [411, 415] width 518 height 38
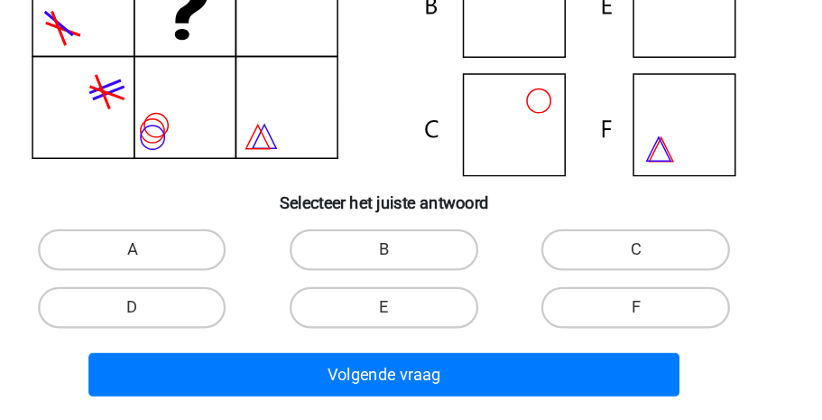
scroll to position [268, 0]
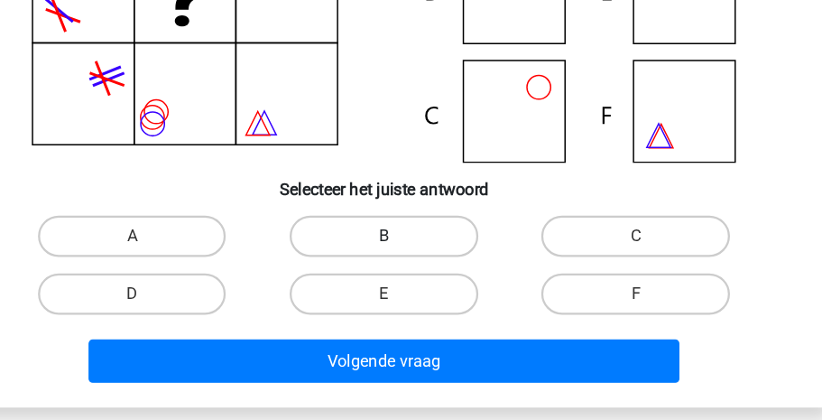
click at [466, 258] on label "B" at bounding box center [410, 259] width 165 height 36
click at [422, 259] on input "B" at bounding box center [417, 265] width 12 height 12
radio input "true"
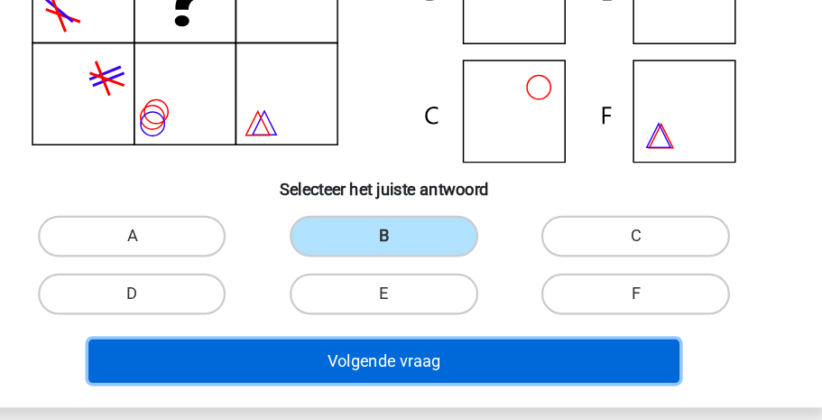
click at [437, 376] on button "Volgende vraag" at bounding box center [411, 368] width 518 height 38
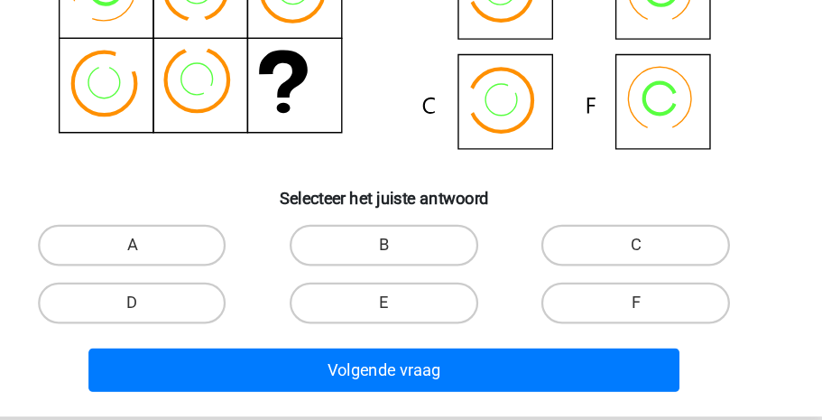
scroll to position [284, 0]
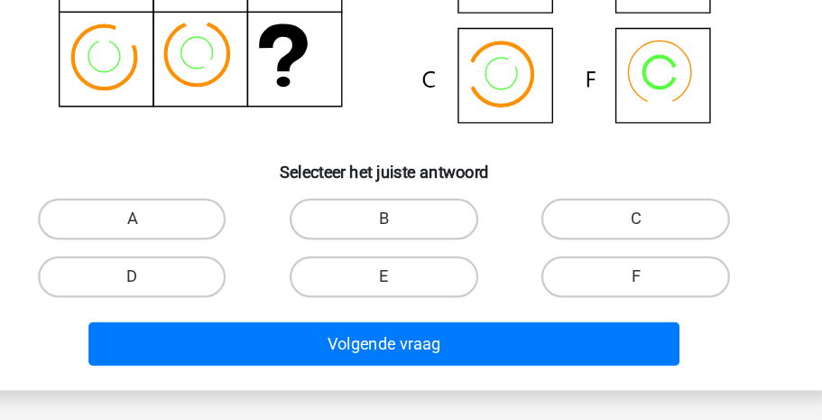
click at [194, 248] on input "A" at bounding box center [196, 250] width 12 height 12
radio input "true"
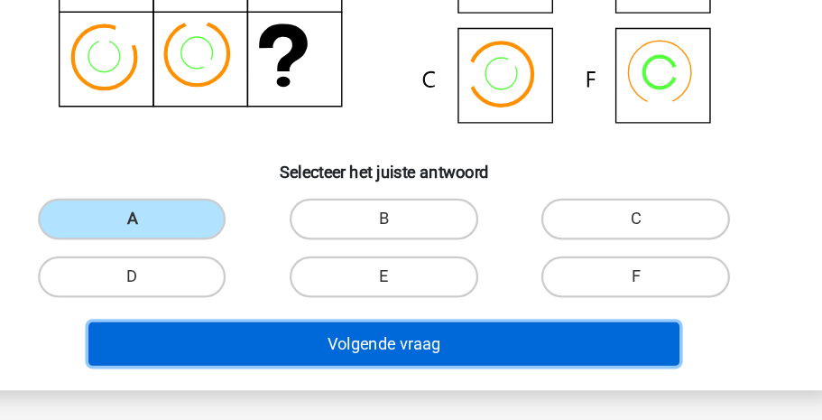
click at [313, 342] on button "Volgende vraag" at bounding box center [411, 353] width 518 height 38
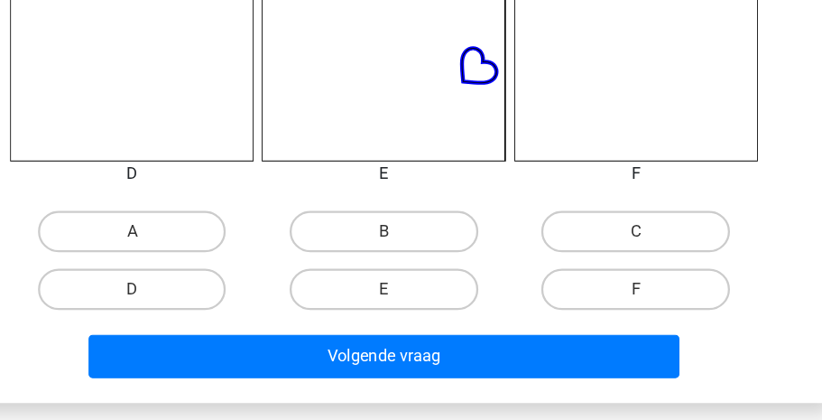
scroll to position [775, 0]
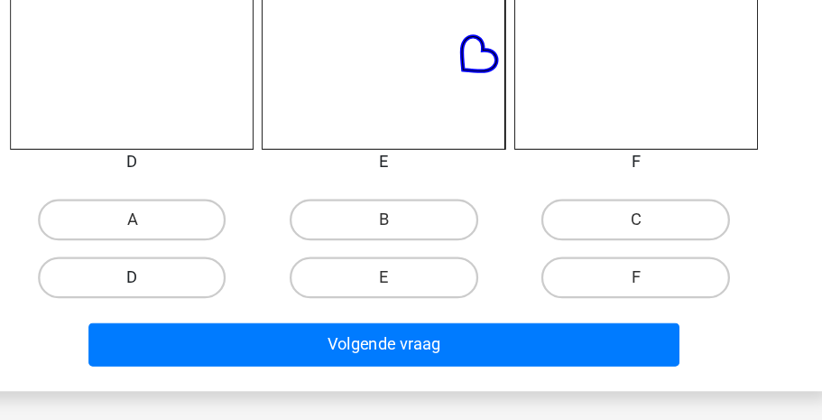
click at [136, 282] on label "D" at bounding box center [190, 295] width 165 height 36
click at [190, 295] on input "D" at bounding box center [196, 301] width 12 height 12
radio input "true"
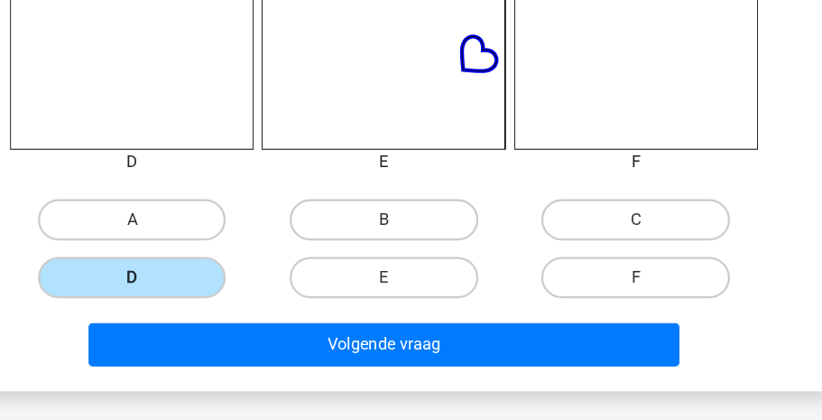
click at [136, 282] on label "D" at bounding box center [190, 295] width 165 height 36
click at [190, 295] on input "D" at bounding box center [196, 301] width 12 height 12
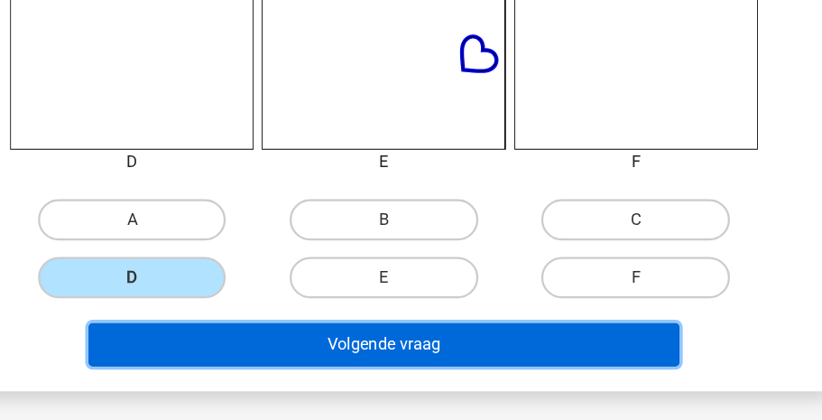
click at [241, 341] on button "Volgende vraag" at bounding box center [411, 354] width 518 height 38
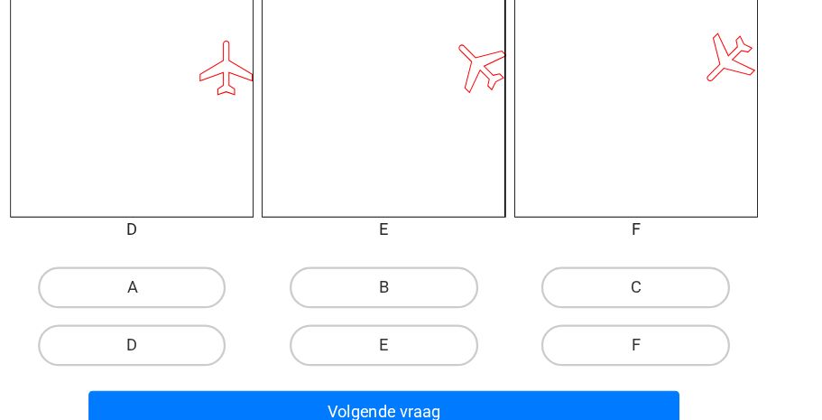
scroll to position [721, 0]
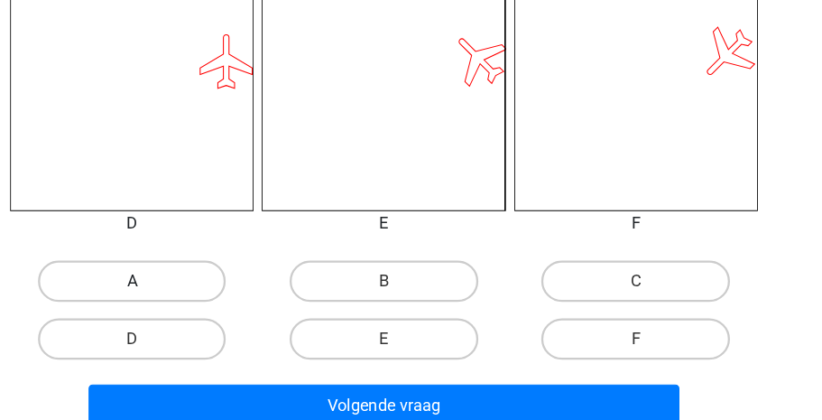
click at [251, 309] on label "A" at bounding box center [190, 298] width 165 height 36
click at [202, 309] on input "A" at bounding box center [196, 304] width 12 height 12
radio input "true"
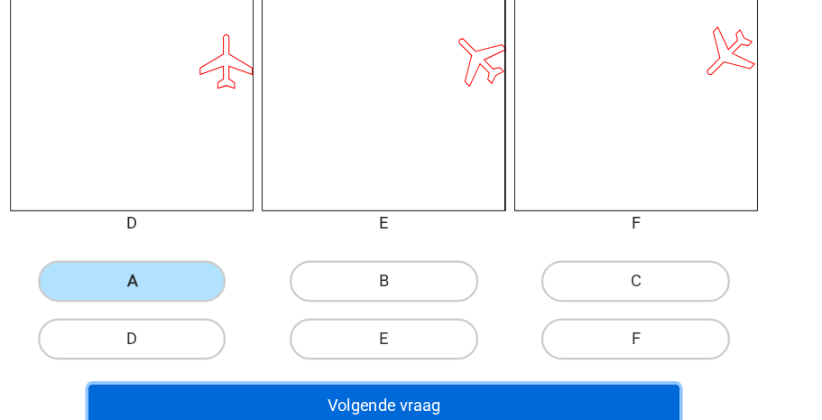
click at [353, 393] on button "Volgende vraag" at bounding box center [411, 407] width 518 height 38
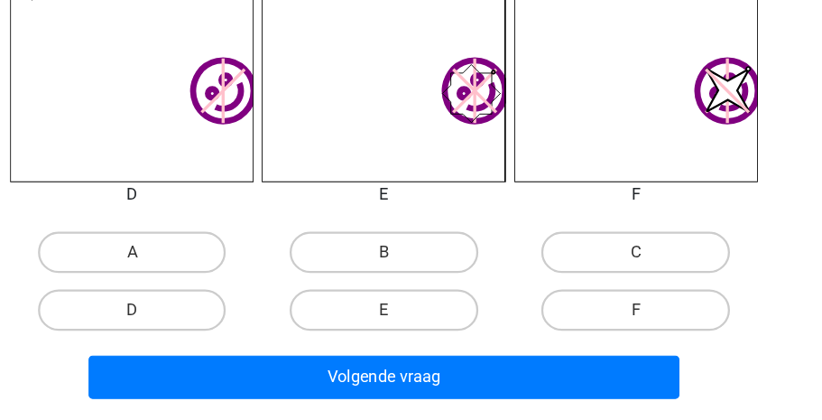
scroll to position [749, 0]
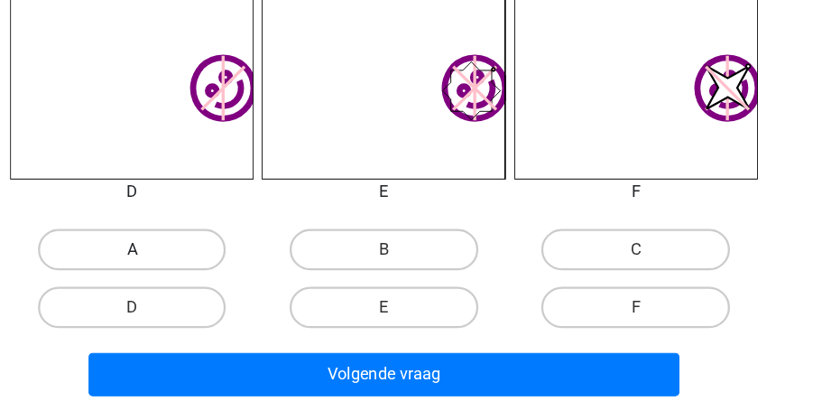
click at [220, 263] on label "A" at bounding box center [190, 271] width 165 height 36
click at [202, 271] on input "A" at bounding box center [196, 277] width 12 height 12
radio input "true"
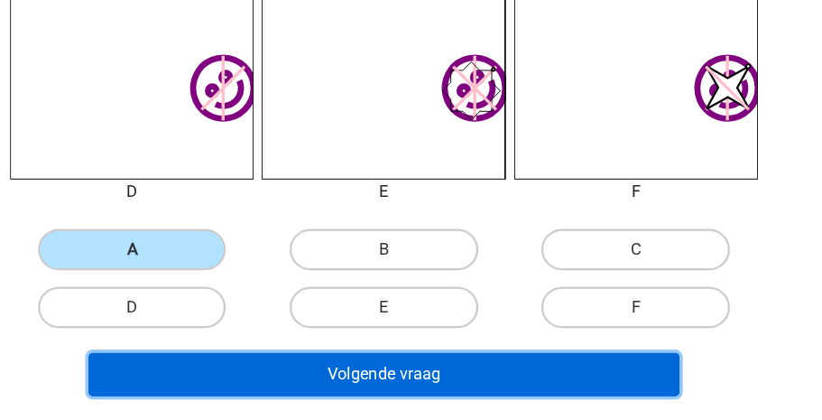
click at [319, 368] on button "Volgende vraag" at bounding box center [411, 380] width 518 height 38
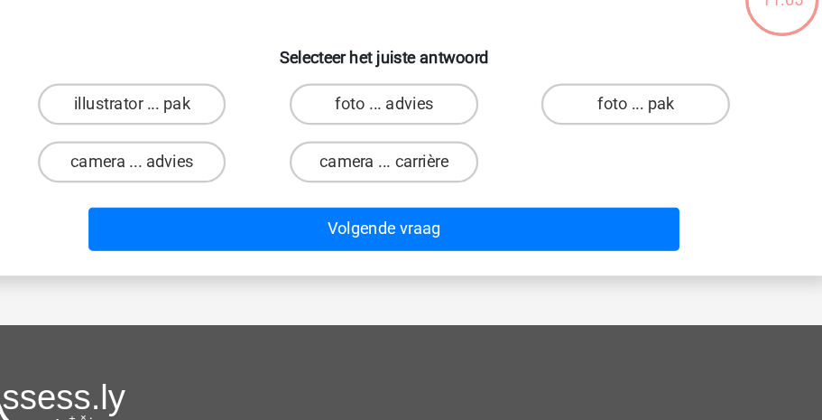
scroll to position [83, 0]
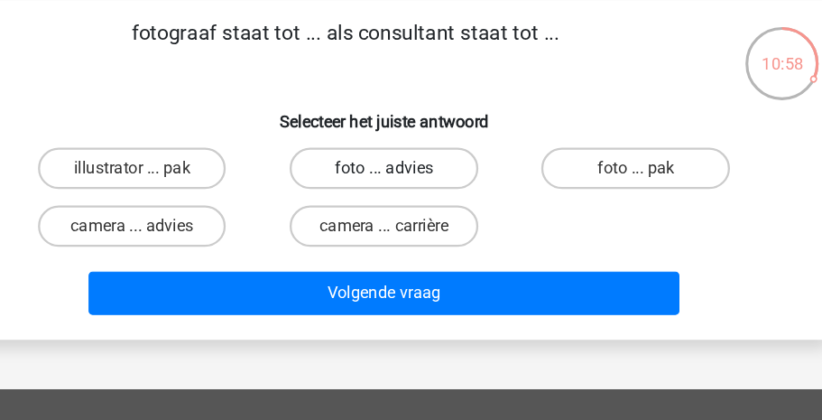
click at [402, 150] on label "foto ... advies" at bounding box center [410, 147] width 165 height 36
click at [411, 150] on input "foto ... advies" at bounding box center [417, 153] width 12 height 12
radio input "true"
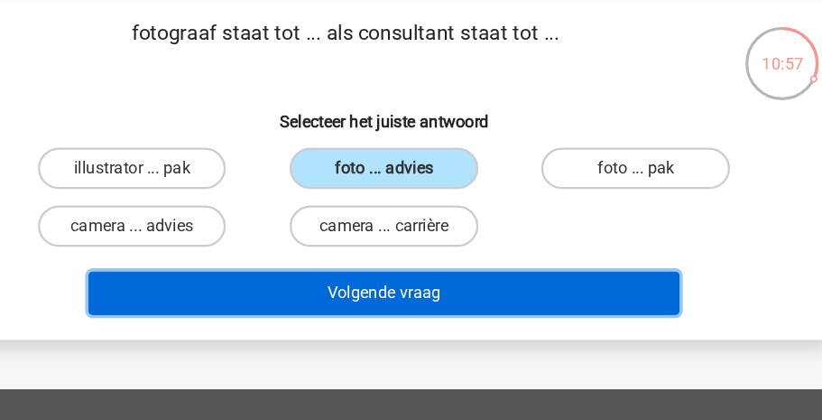
click at [379, 263] on button "Volgende vraag" at bounding box center [411, 256] width 518 height 38
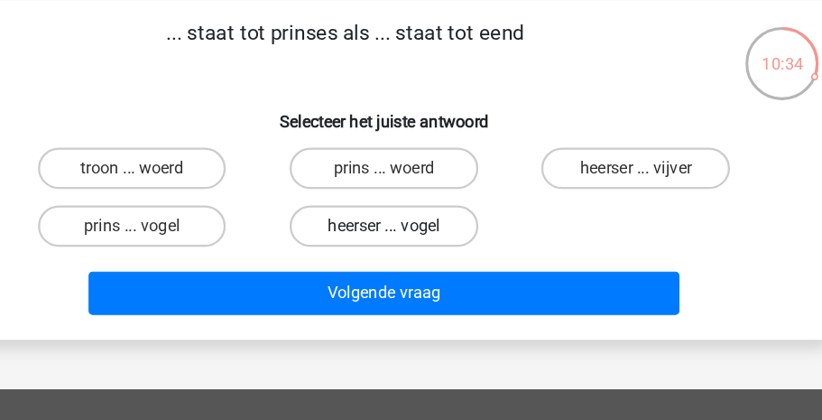
click at [398, 203] on label "heerser ... vogel" at bounding box center [410, 198] width 165 height 36
click at [411, 203] on input "heerser ... vogel" at bounding box center [417, 204] width 12 height 12
radio input "true"
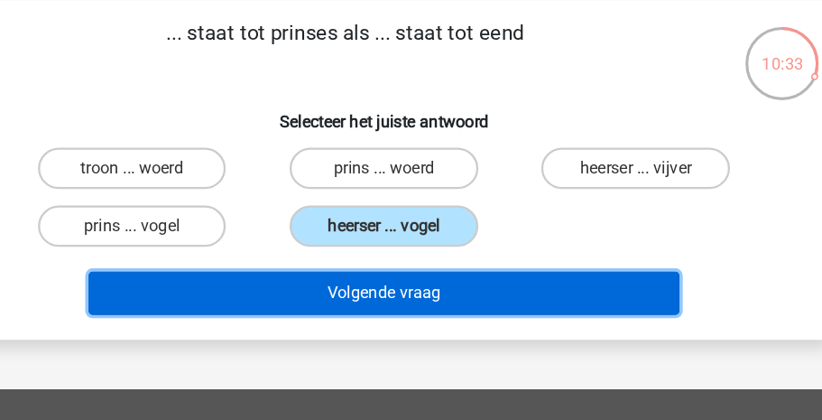
click at [397, 253] on button "Volgende vraag" at bounding box center [411, 256] width 518 height 38
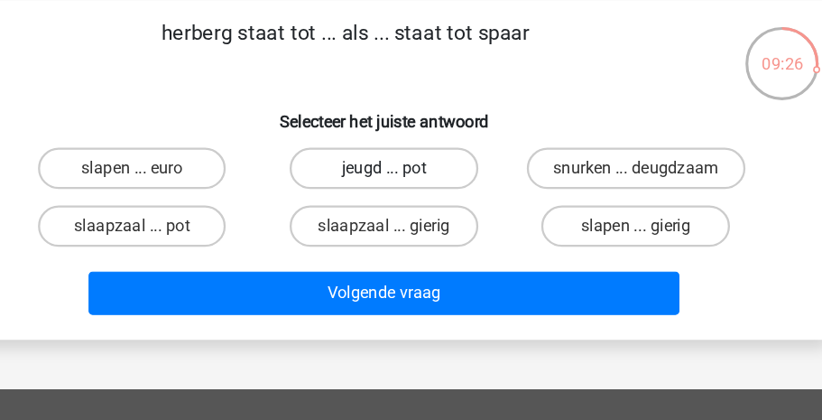
click at [452, 146] on label "jeugd ... pot" at bounding box center [410, 147] width 165 height 36
click at [422, 147] on input "jeugd ... pot" at bounding box center [417, 153] width 12 height 12
radio input "true"
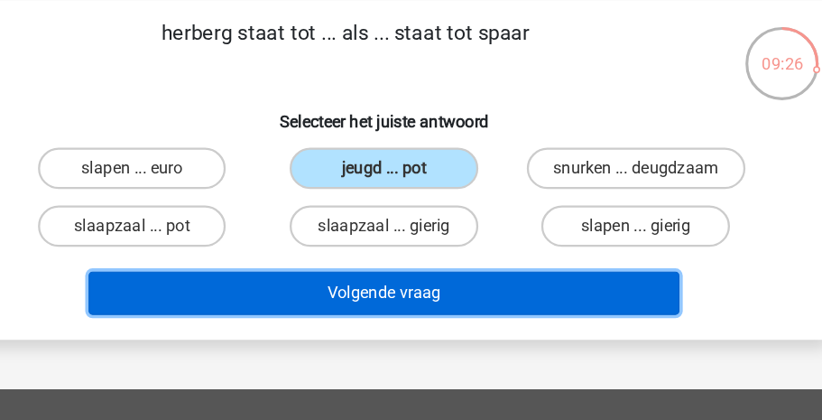
click at [413, 246] on button "Volgende vraag" at bounding box center [411, 256] width 518 height 38
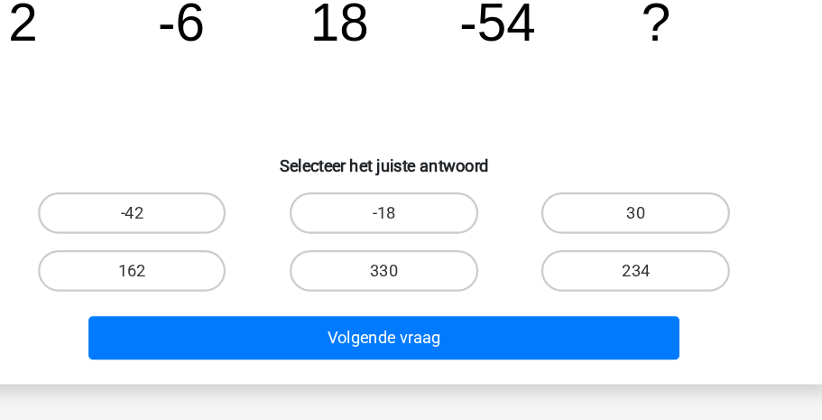
scroll to position [189, 0]
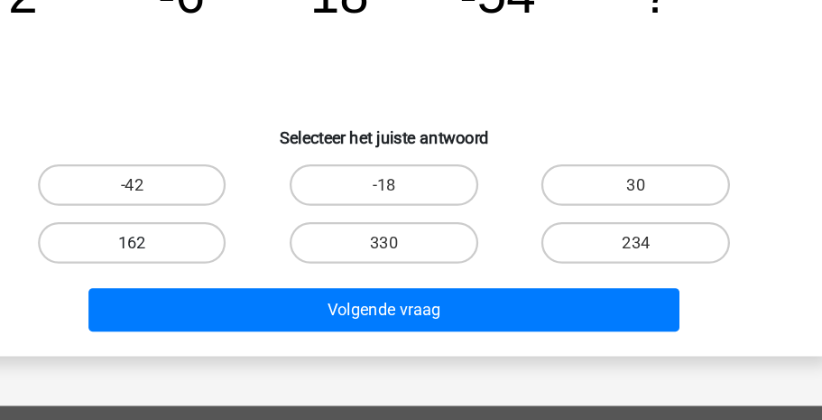
click at [216, 262] on label "162" at bounding box center [190, 264] width 165 height 36
click at [202, 264] on input "162" at bounding box center [196, 270] width 12 height 12
radio input "true"
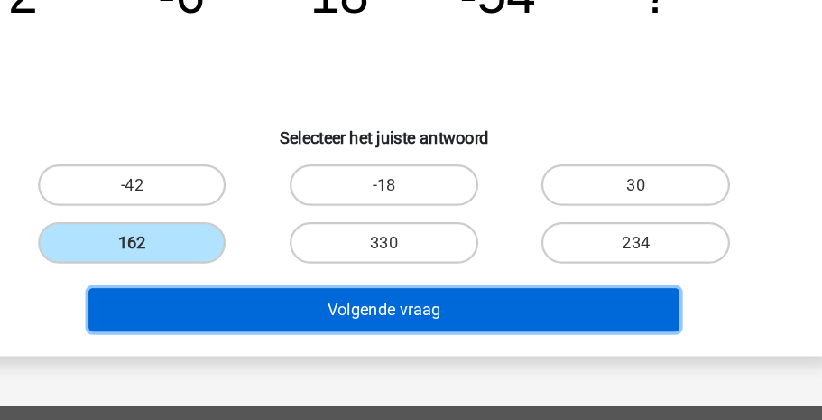
click at [294, 304] on button "Volgende vraag" at bounding box center [411, 323] width 518 height 38
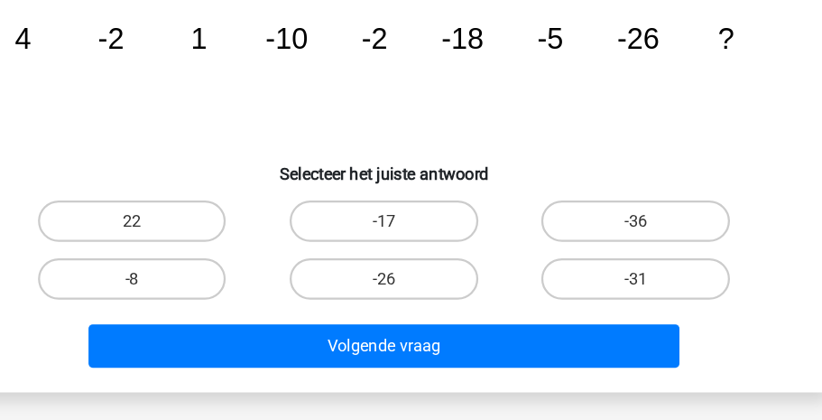
scroll to position [164, 0]
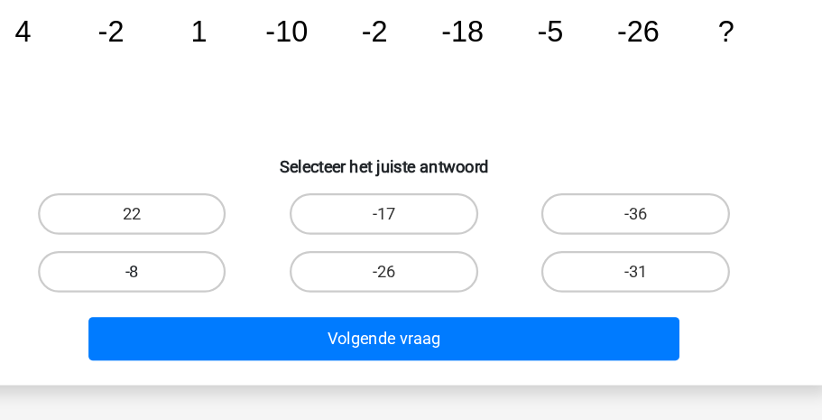
click at [197, 284] on label "-8" at bounding box center [190, 290] width 165 height 36
click at [197, 290] on input "-8" at bounding box center [196, 296] width 12 height 12
radio input "true"
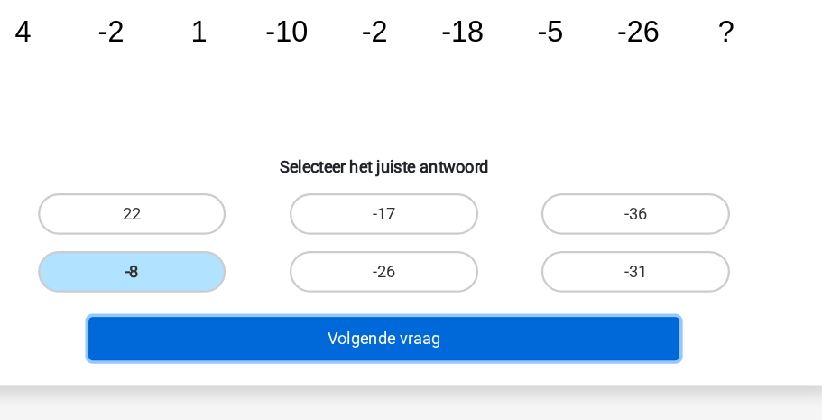
click at [311, 341] on button "Volgende vraag" at bounding box center [411, 348] width 518 height 38
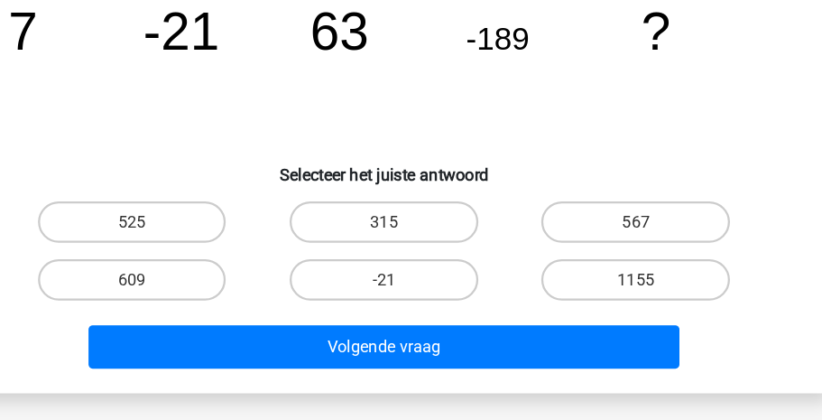
scroll to position [159, 0]
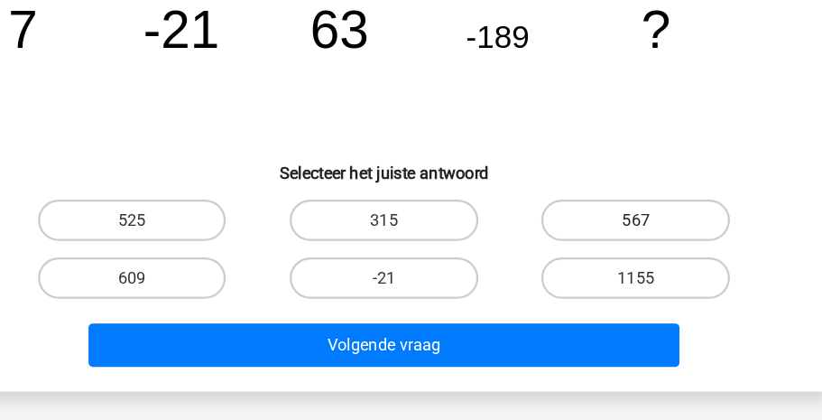
click at [607, 248] on label "567" at bounding box center [631, 244] width 165 height 36
click at [632, 248] on input "567" at bounding box center [638, 251] width 12 height 12
radio input "true"
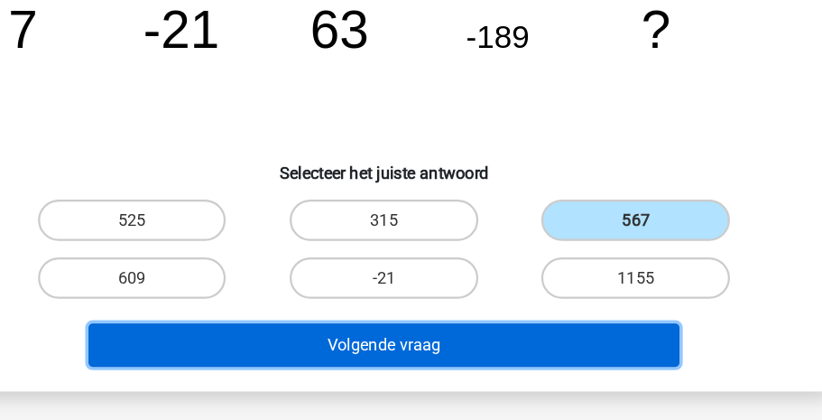
click at [526, 344] on button "Volgende vraag" at bounding box center [411, 354] width 518 height 38
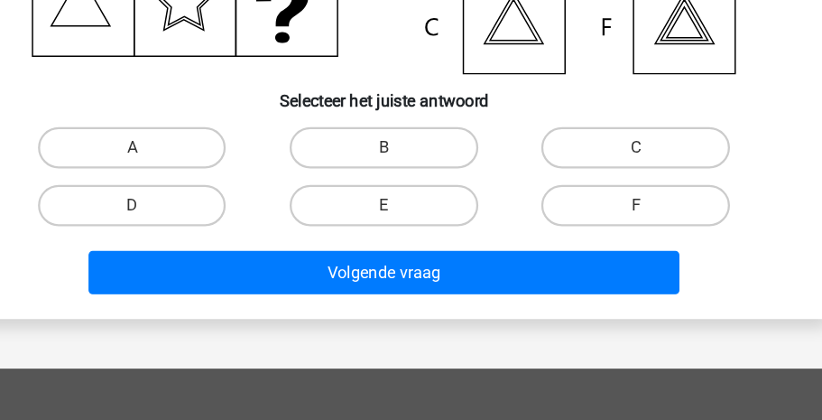
scroll to position [360, 0]
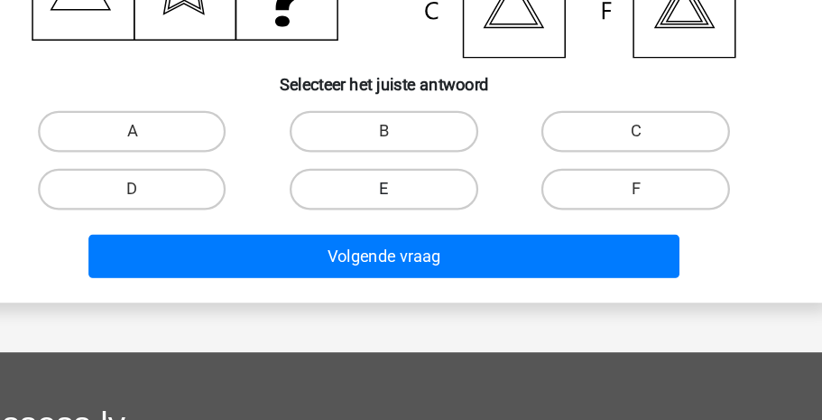
click at [455, 219] on label "E" at bounding box center [410, 217] width 165 height 36
click at [422, 219] on input "E" at bounding box center [417, 223] width 12 height 12
radio input "true"
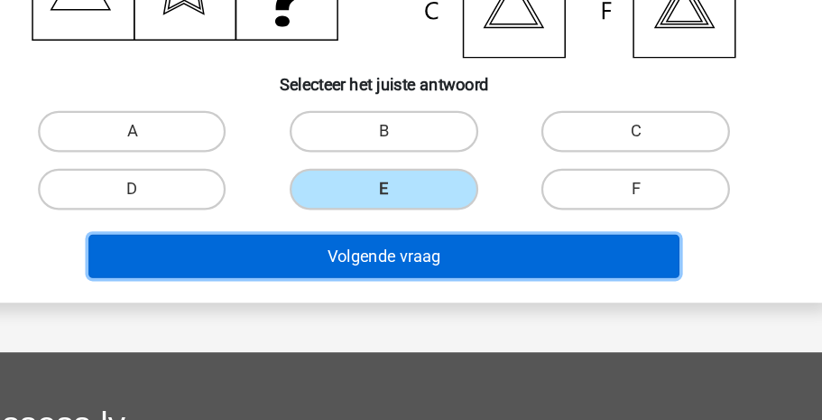
click at [453, 270] on button "Volgende vraag" at bounding box center [411, 276] width 518 height 38
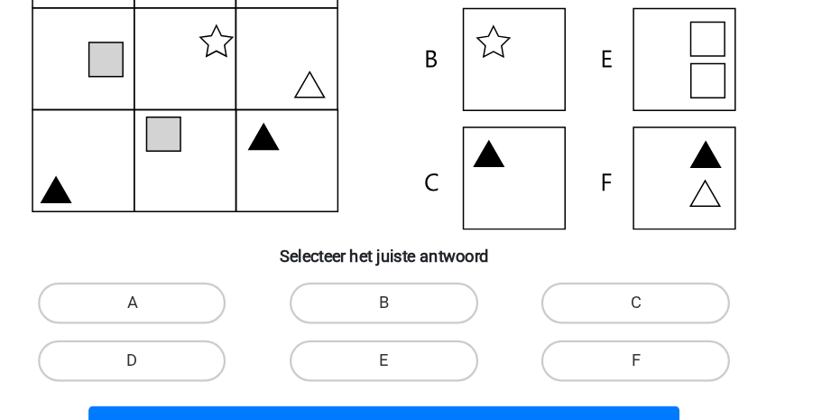
scroll to position [214, 0]
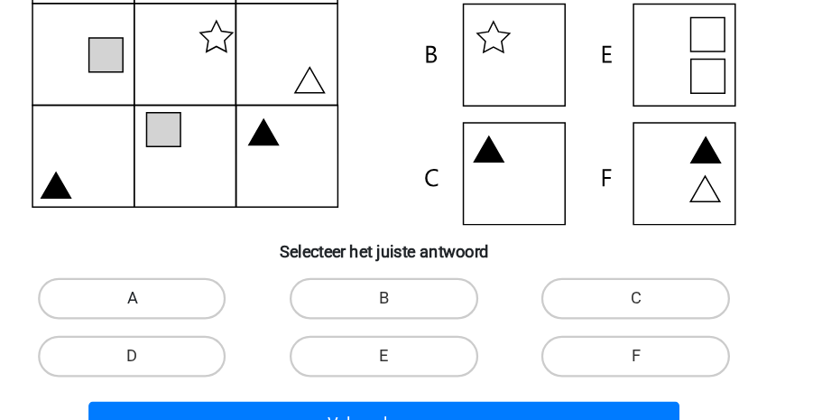
click at [212, 310] on label "A" at bounding box center [190, 313] width 165 height 36
click at [202, 313] on input "A" at bounding box center [196, 319] width 12 height 12
radio input "true"
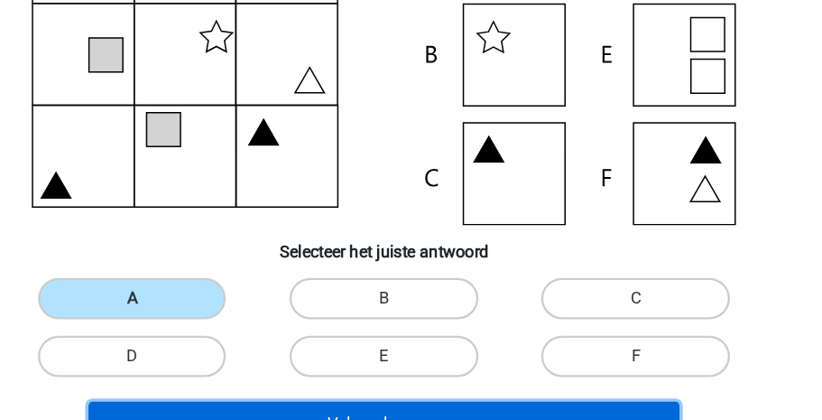
click at [330, 411] on button "Volgende vraag" at bounding box center [411, 422] width 518 height 38
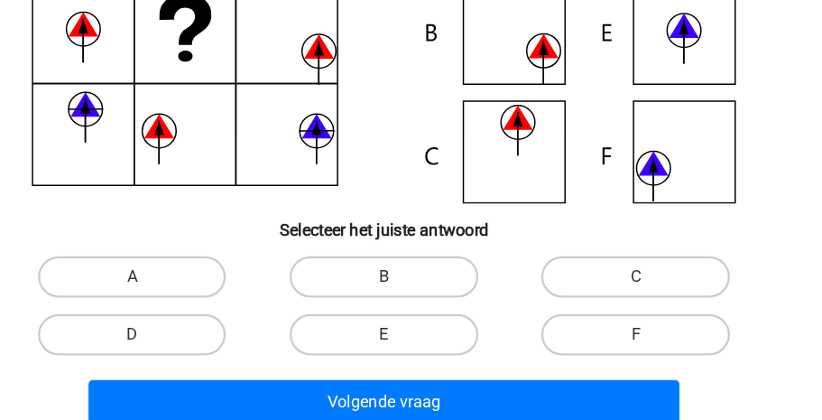
scroll to position [237, 0]
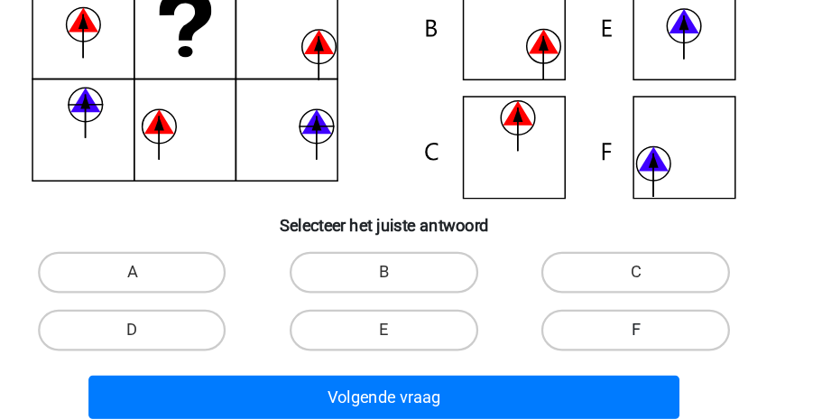
click at [576, 345] on label "F" at bounding box center [631, 341] width 165 height 36
click at [632, 345] on input "F" at bounding box center [638, 347] width 12 height 12
radio input "true"
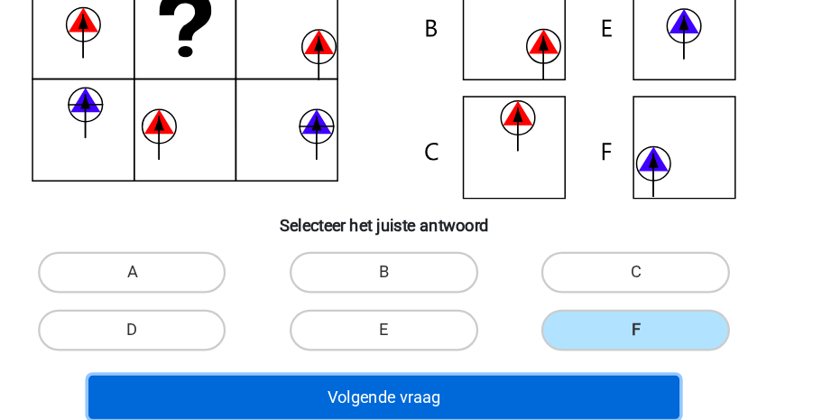
click at [490, 387] on button "Volgende vraag" at bounding box center [411, 400] width 518 height 38
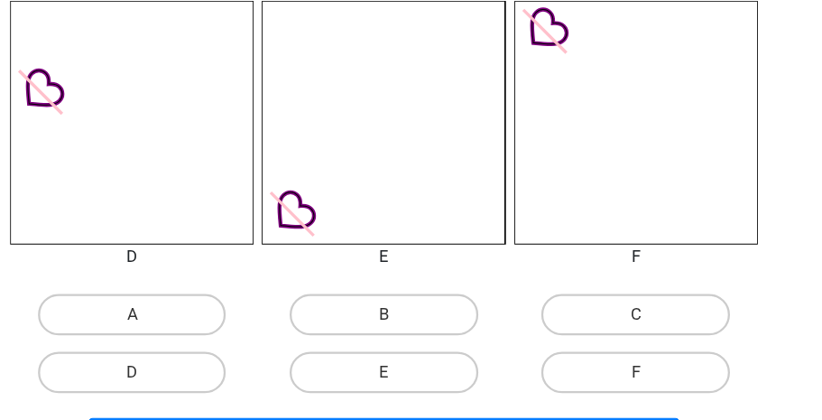
scroll to position [694, 0]
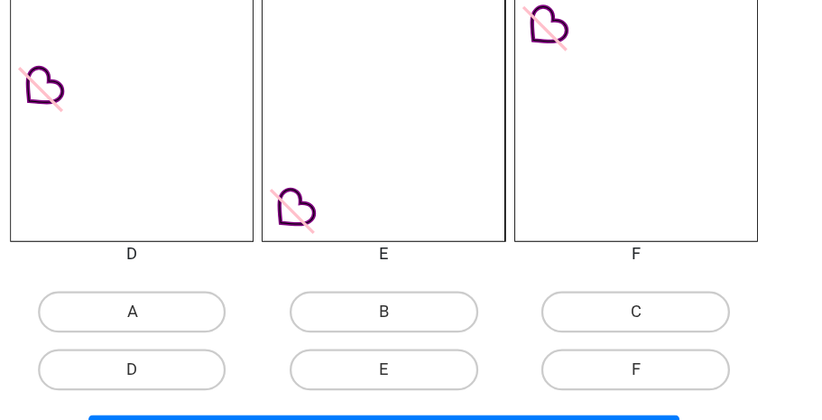
click at [418, 328] on input "B" at bounding box center [417, 331] width 12 height 12
radio input "true"
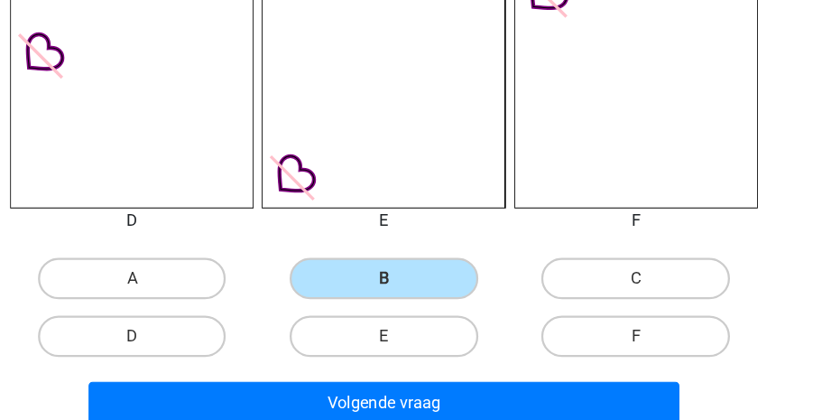
scroll to position [743, 0]
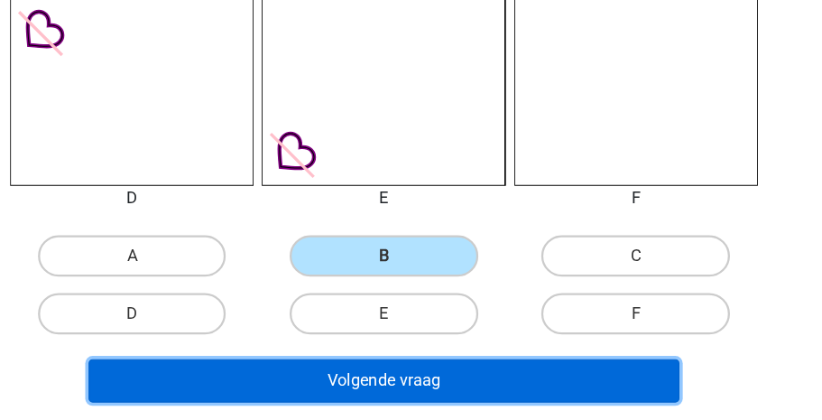
click at [478, 381] on button "Volgende vraag" at bounding box center [411, 385] width 518 height 38
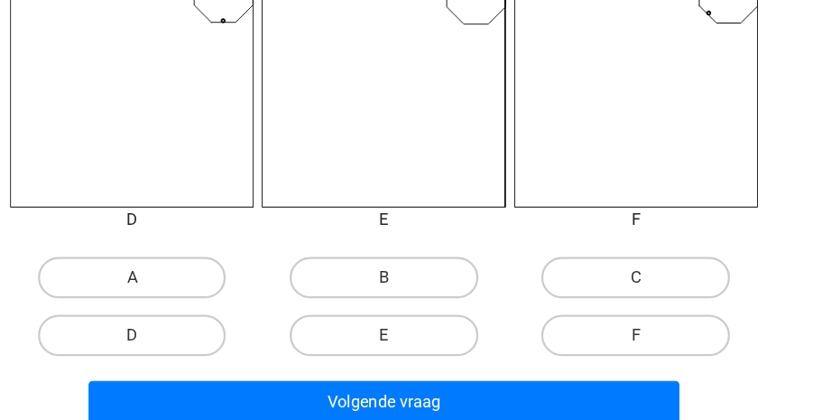
scroll to position [727, 0]
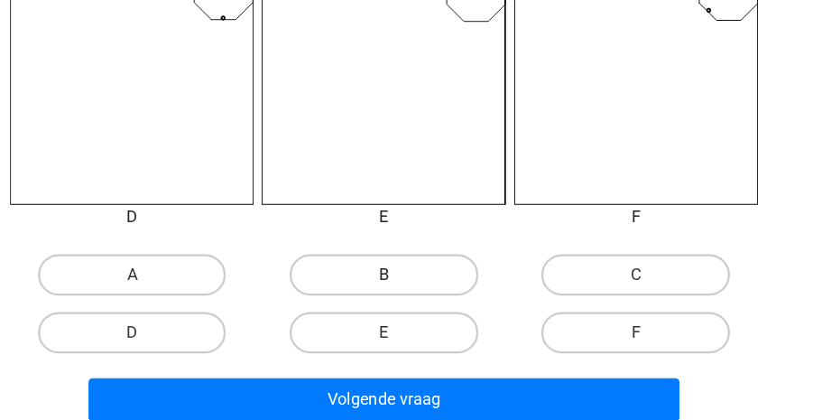
click at [433, 287] on label "B" at bounding box center [410, 292] width 165 height 36
click at [422, 292] on input "B" at bounding box center [417, 298] width 12 height 12
radio input "true"
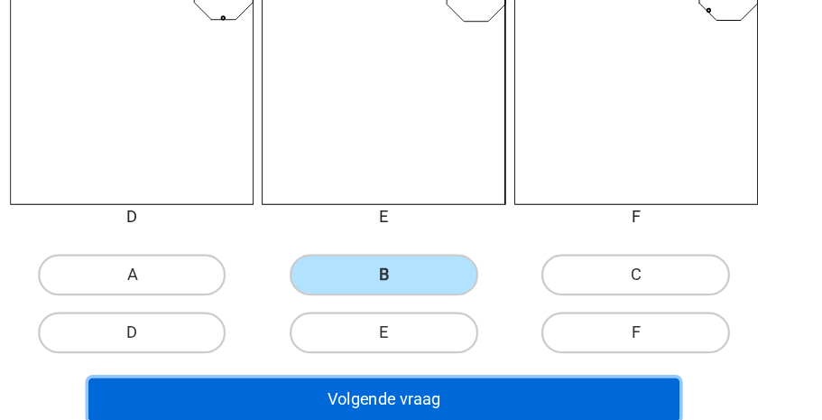
click at [435, 388] on button "Volgende vraag" at bounding box center [411, 402] width 518 height 38
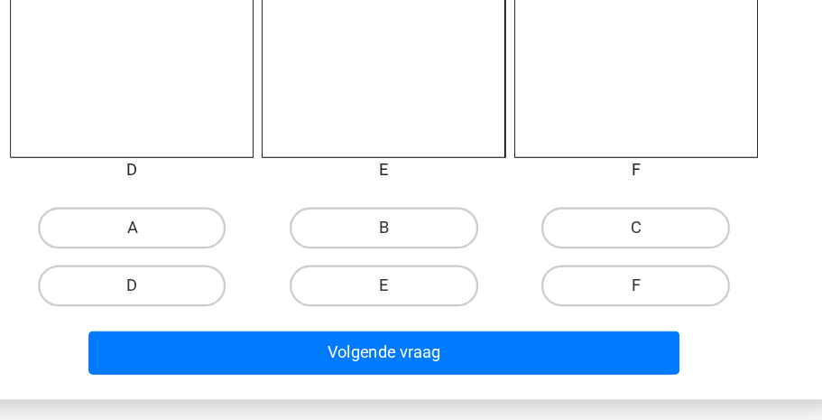
scroll to position [772, 0]
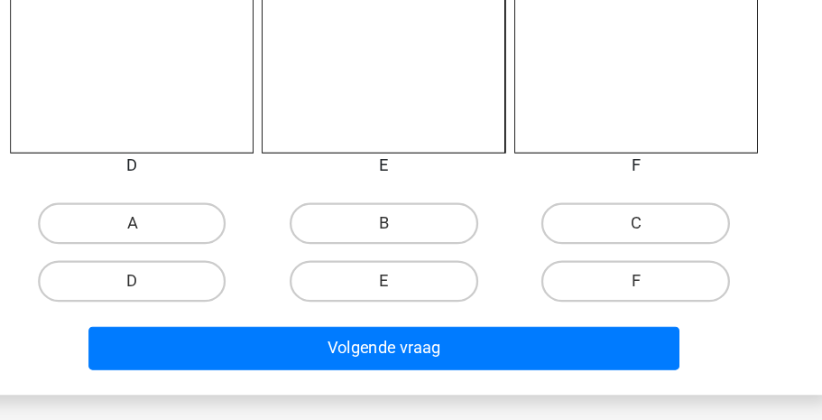
click at [412, 301] on input "E" at bounding box center [417, 304] width 12 height 12
radio input "true"
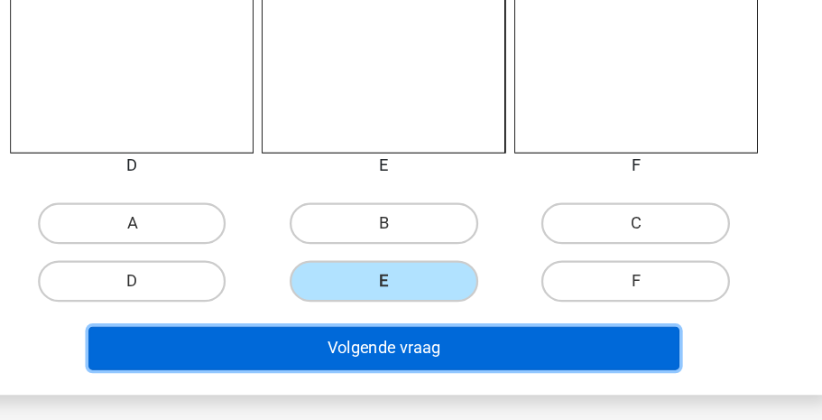
click at [412, 350] on button "Volgende vraag" at bounding box center [411, 356] width 518 height 38
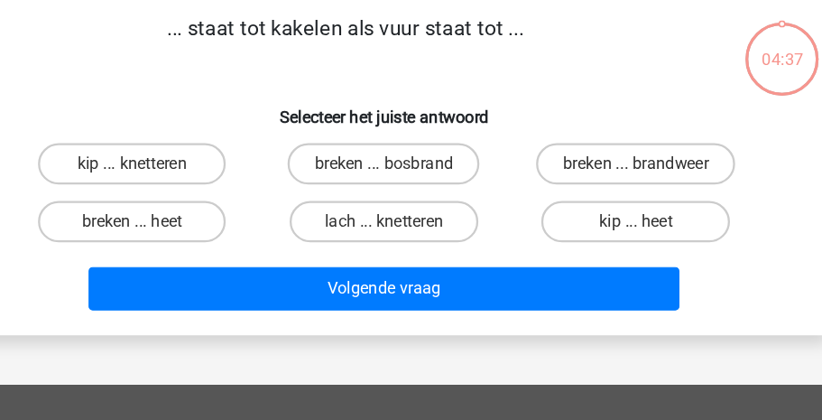
scroll to position [83, 0]
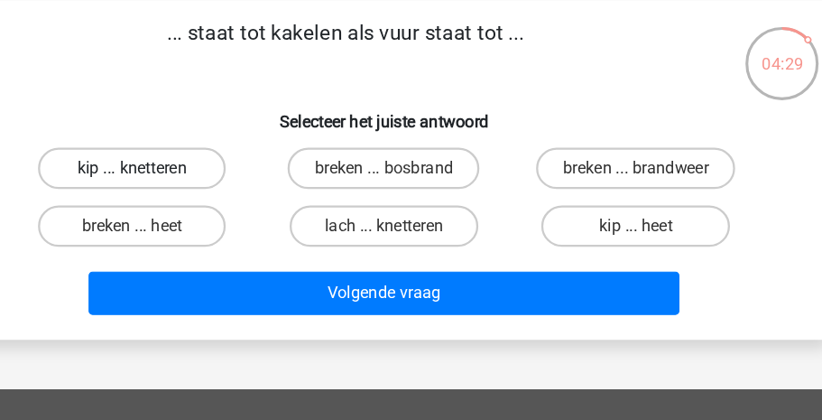
click at [239, 149] on label "kip ... knetteren" at bounding box center [190, 147] width 165 height 36
click at [202, 149] on input "kip ... knetteren" at bounding box center [196, 153] width 12 height 12
radio input "true"
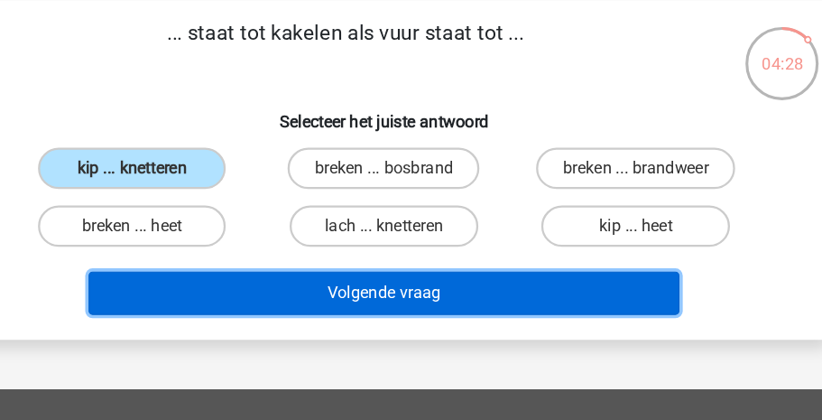
click at [375, 254] on button "Volgende vraag" at bounding box center [411, 256] width 518 height 38
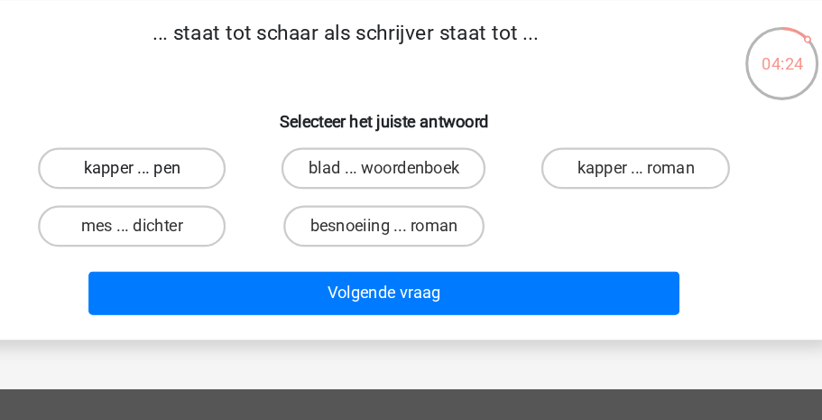
click at [254, 146] on label "kapper ... pen" at bounding box center [190, 147] width 165 height 36
click at [202, 147] on input "kapper ... pen" at bounding box center [196, 153] width 12 height 12
radio input "true"
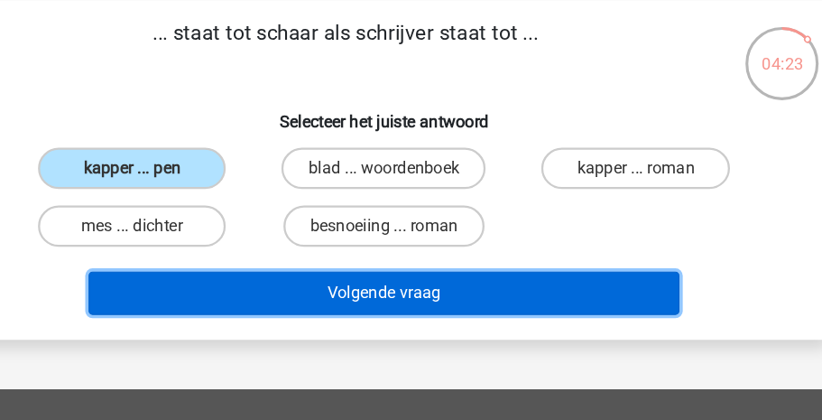
click at [351, 251] on button "Volgende vraag" at bounding box center [411, 256] width 518 height 38
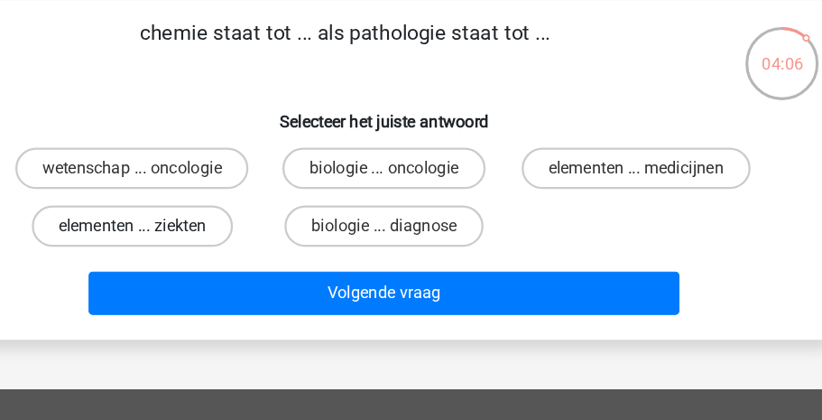
click at [247, 213] on label "elementen ... ziekten" at bounding box center [191, 198] width 176 height 36
click at [202, 209] on input "elementen ... ziekten" at bounding box center [196, 204] width 12 height 12
radio input "true"
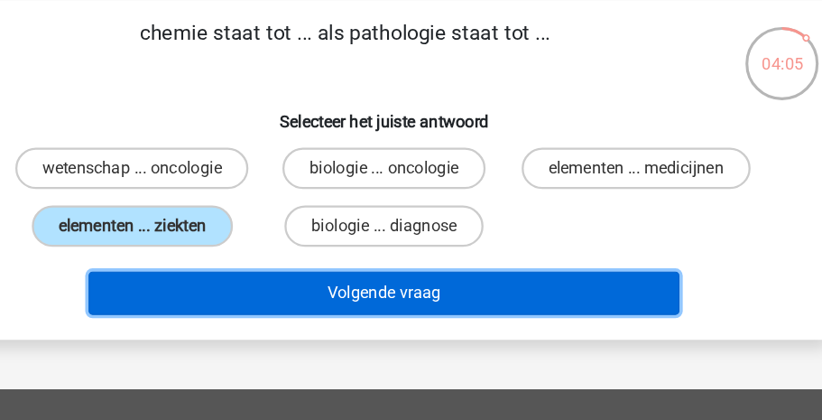
click at [355, 275] on button "Volgende vraag" at bounding box center [411, 256] width 518 height 38
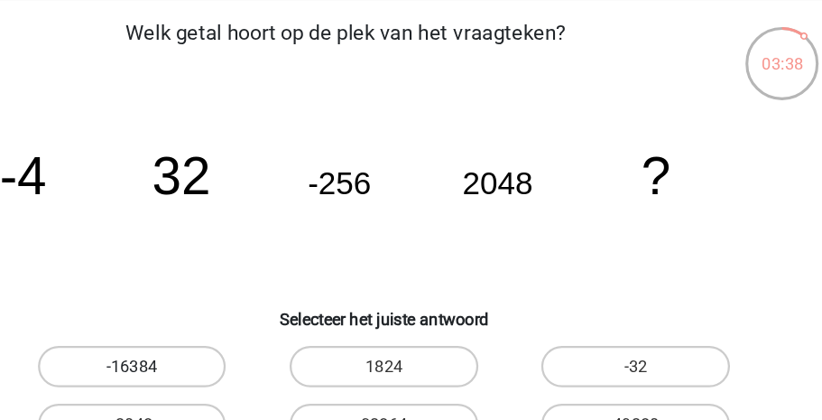
click at [211, 309] on label "-16384" at bounding box center [190, 320] width 165 height 36
click at [202, 320] on input "-16384" at bounding box center [196, 326] width 12 height 12
radio input "true"
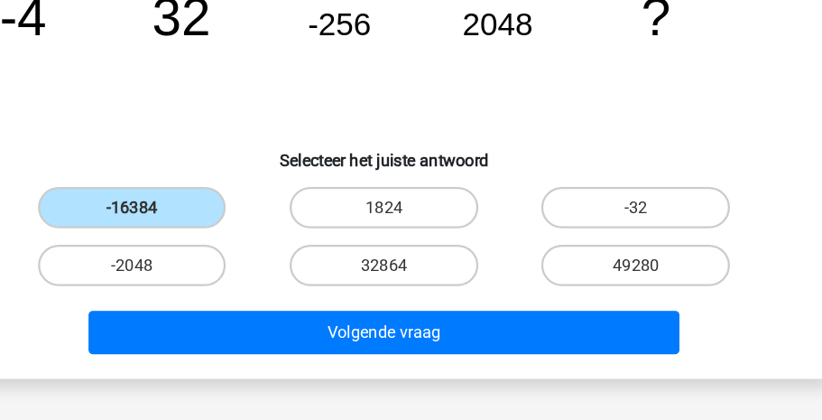
scroll to position [174, 0]
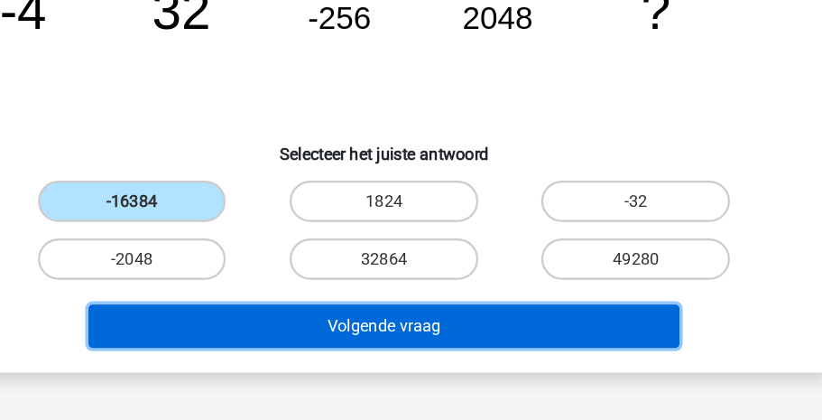
click at [475, 327] on button "Volgende vraag" at bounding box center [411, 337] width 518 height 38
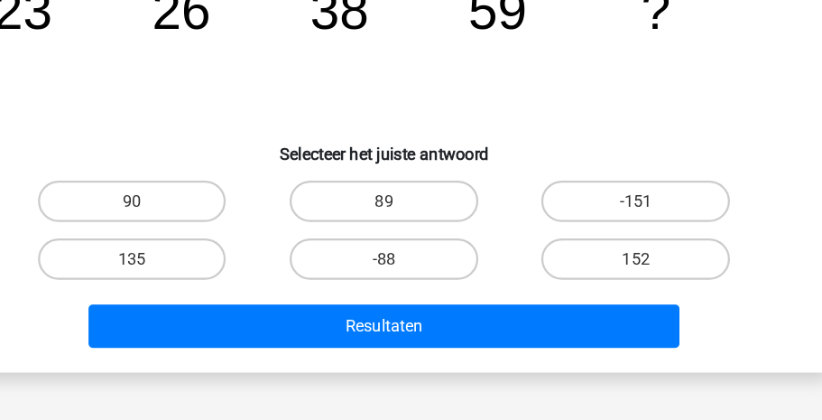
scroll to position [83, 0]
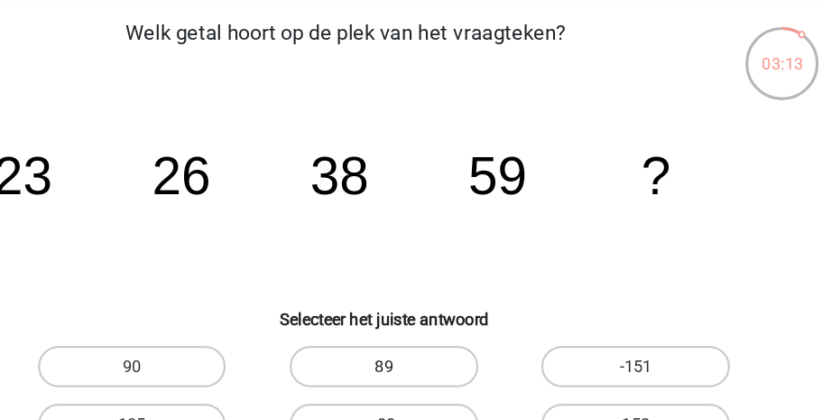
click at [405, 328] on label "89" at bounding box center [410, 320] width 165 height 36
click at [411, 328] on input "89" at bounding box center [417, 326] width 12 height 12
radio input "true"
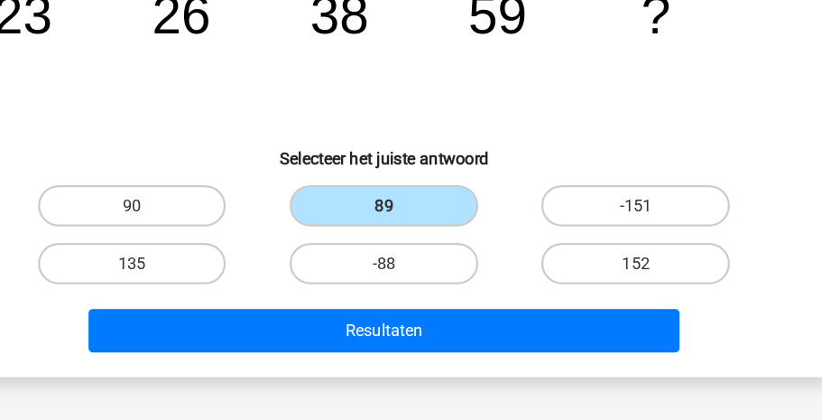
scroll to position [173, 0]
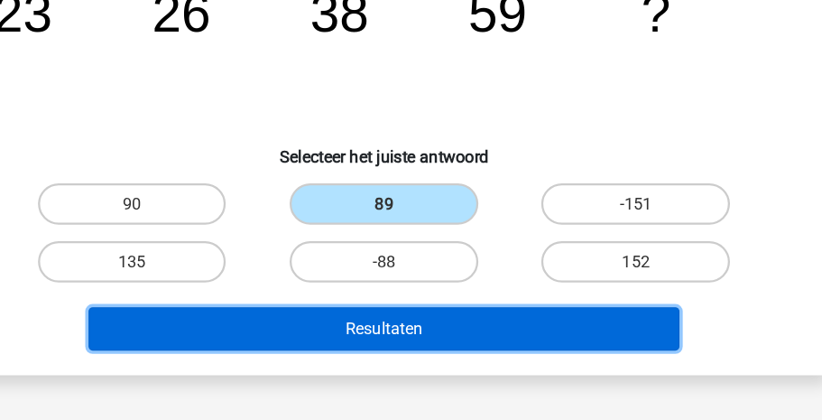
click at [465, 340] on button "Resultaten" at bounding box center [411, 339] width 518 height 38
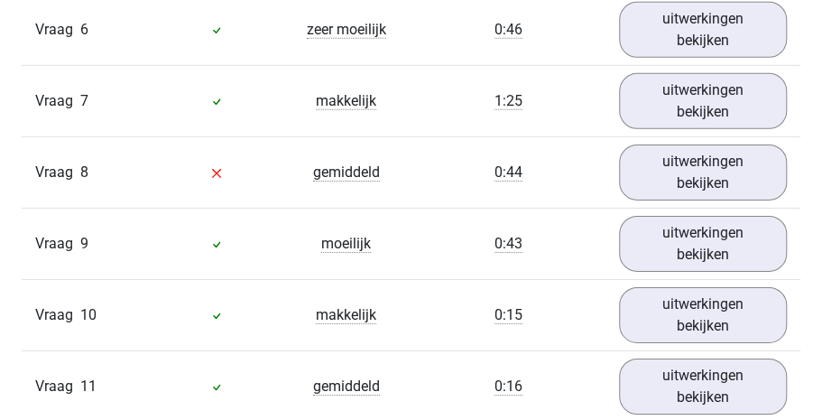
scroll to position [1995, 0]
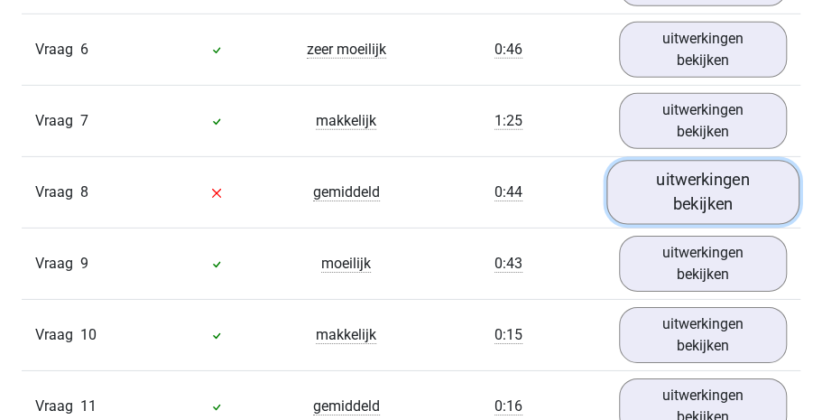
click at [715, 173] on link "uitwerkingen bekijken" at bounding box center [702, 192] width 193 height 64
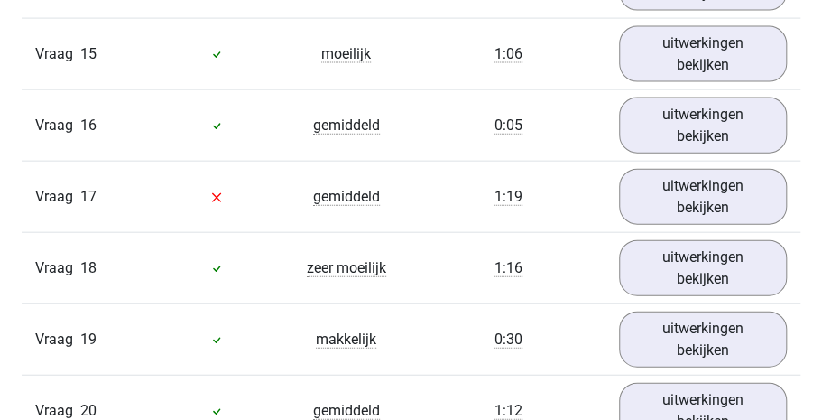
scroll to position [3907, 0]
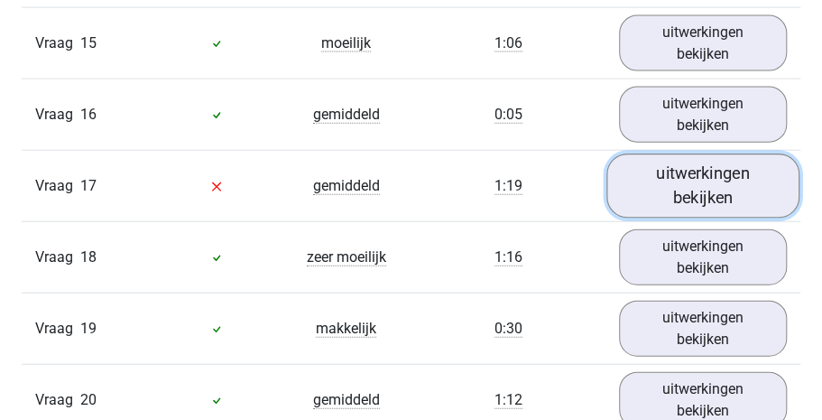
click at [729, 174] on link "uitwerkingen bekijken" at bounding box center [702, 186] width 193 height 64
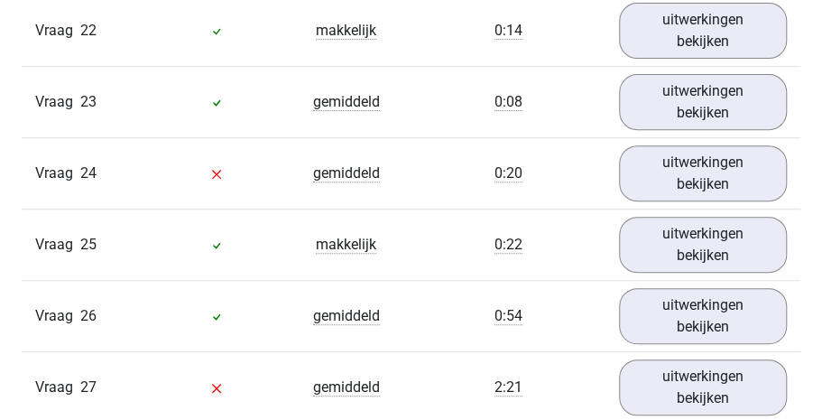
scroll to position [5149, 0]
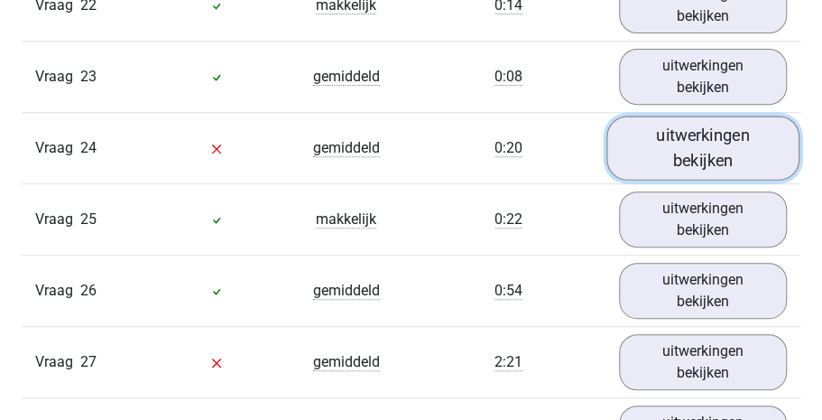
click at [720, 157] on link "uitwerkingen bekijken" at bounding box center [702, 148] width 193 height 64
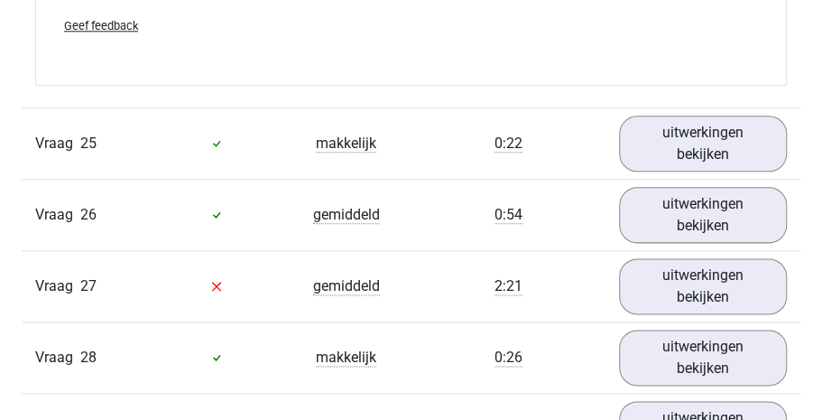
scroll to position [5733, 0]
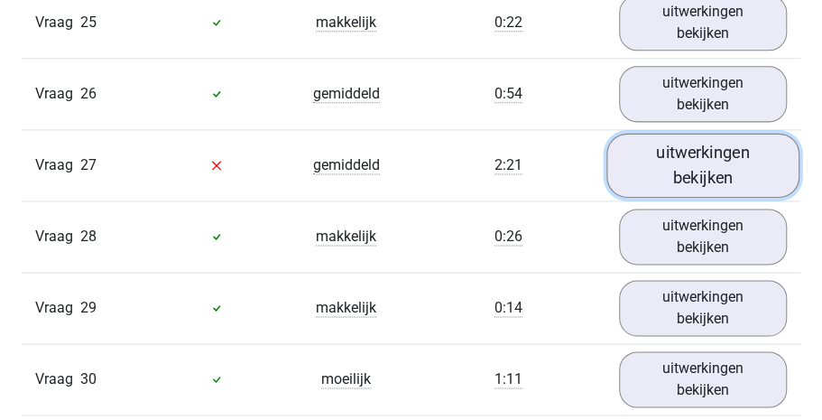
click at [700, 177] on link "uitwerkingen bekijken" at bounding box center [702, 165] width 193 height 64
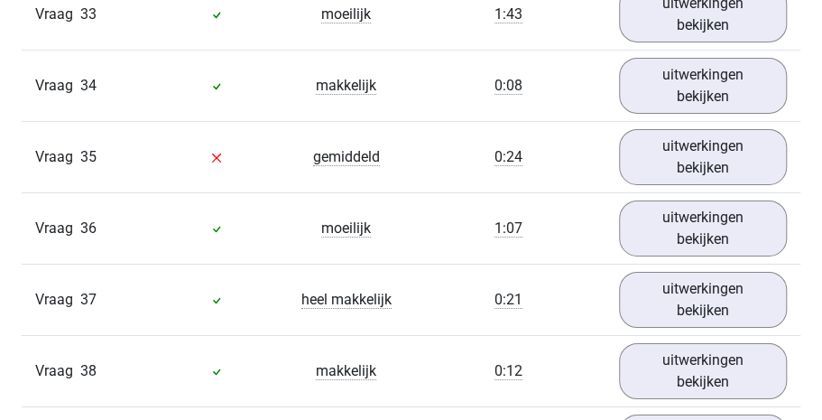
scroll to position [7087, 0]
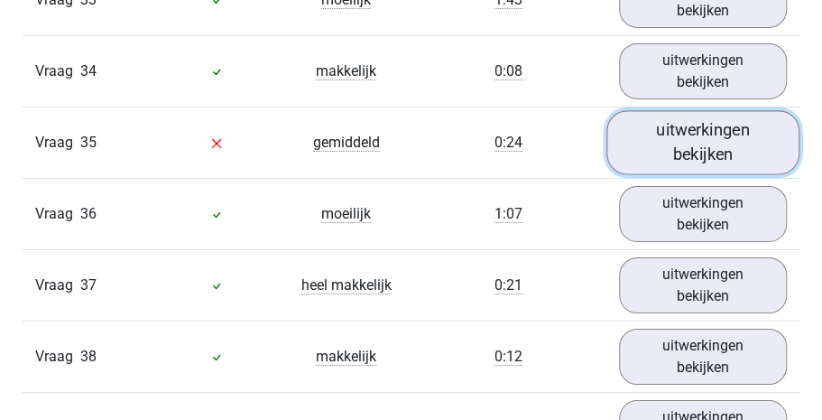
click at [678, 151] on link "uitwerkingen bekijken" at bounding box center [702, 143] width 193 height 64
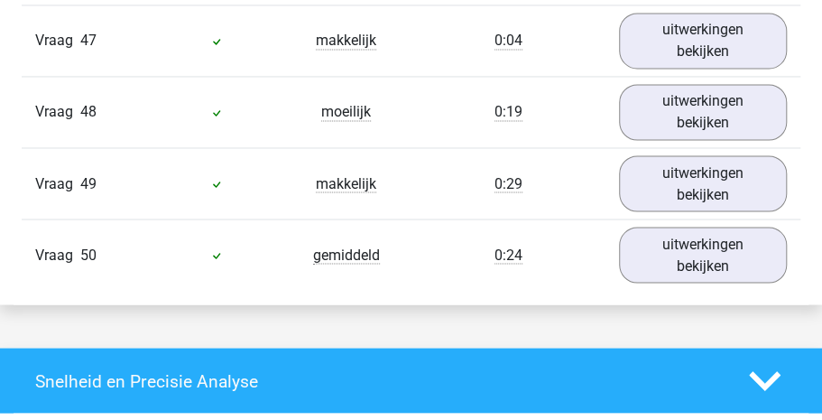
scroll to position [8483, 0]
